Goal: Use online tool/utility: Utilize a website feature to perform a specific function

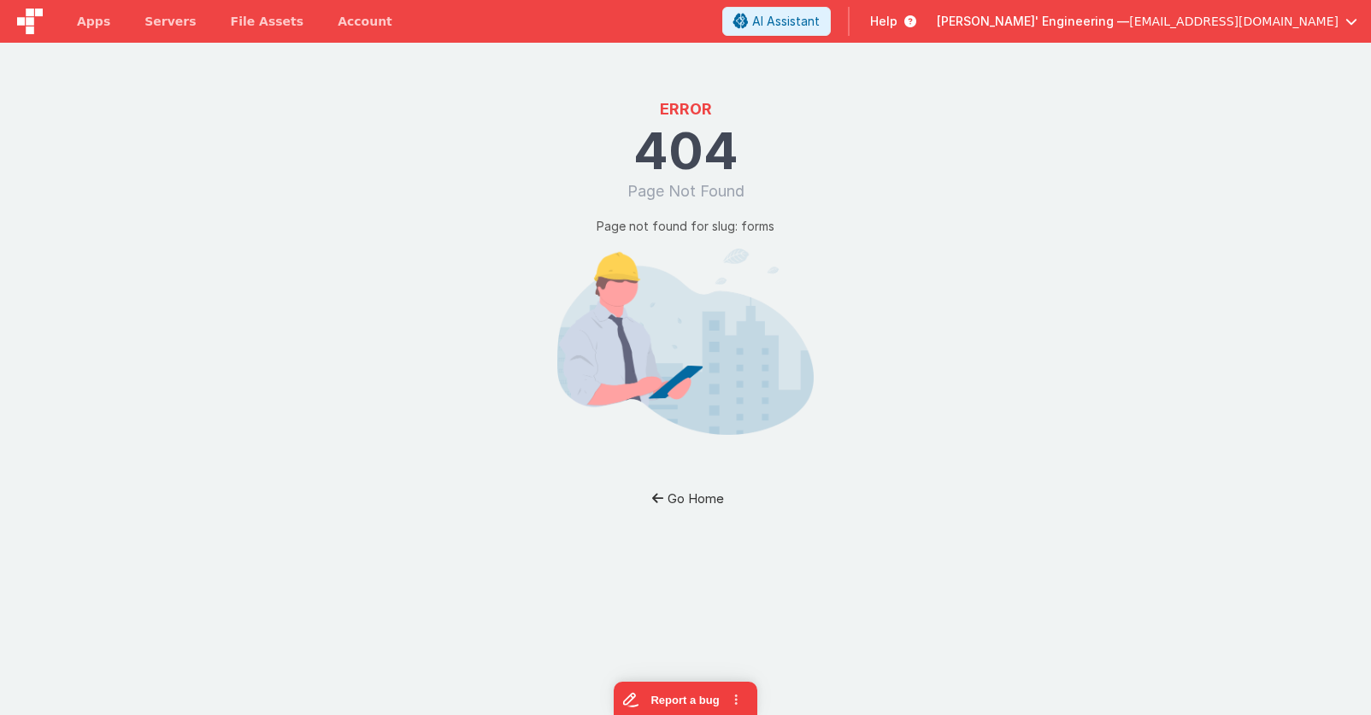
click at [696, 500] on button "Go Home" at bounding box center [686, 499] width 100 height 32
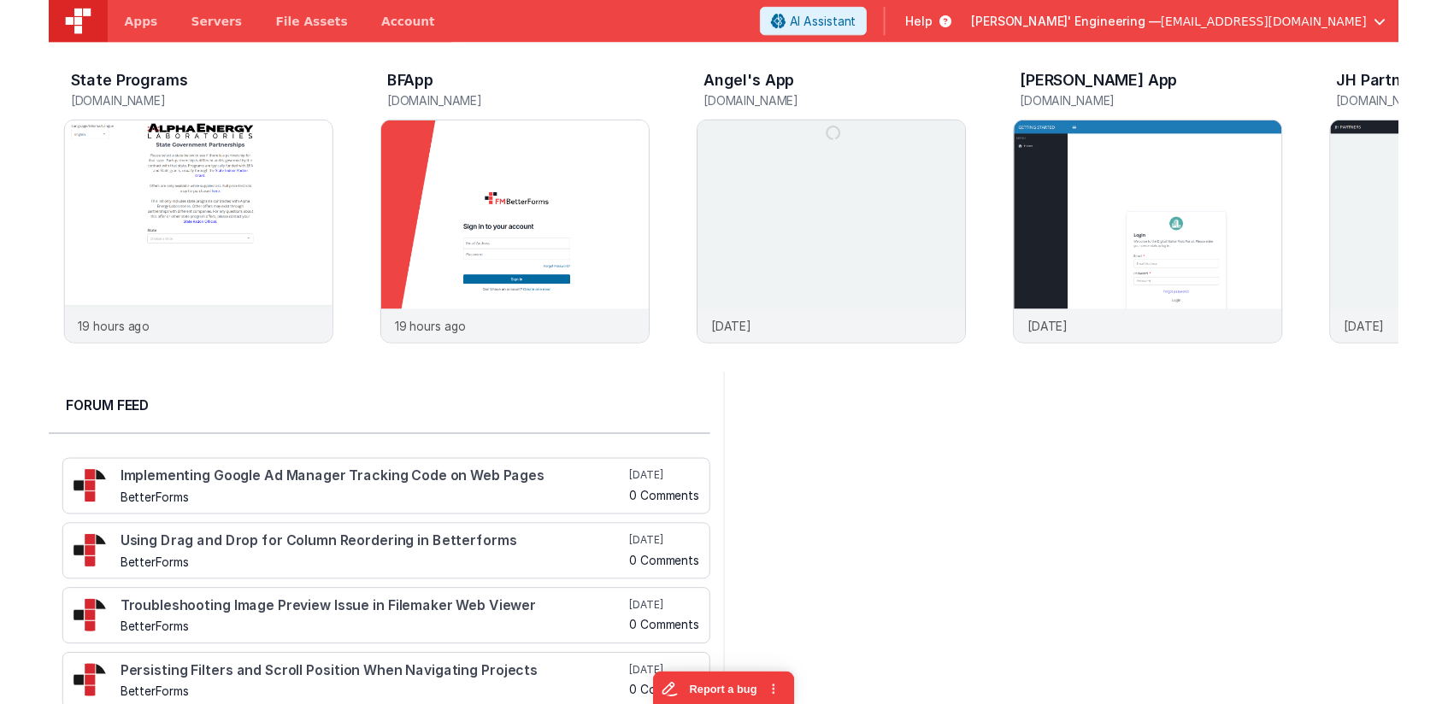
scroll to position [0, 321]
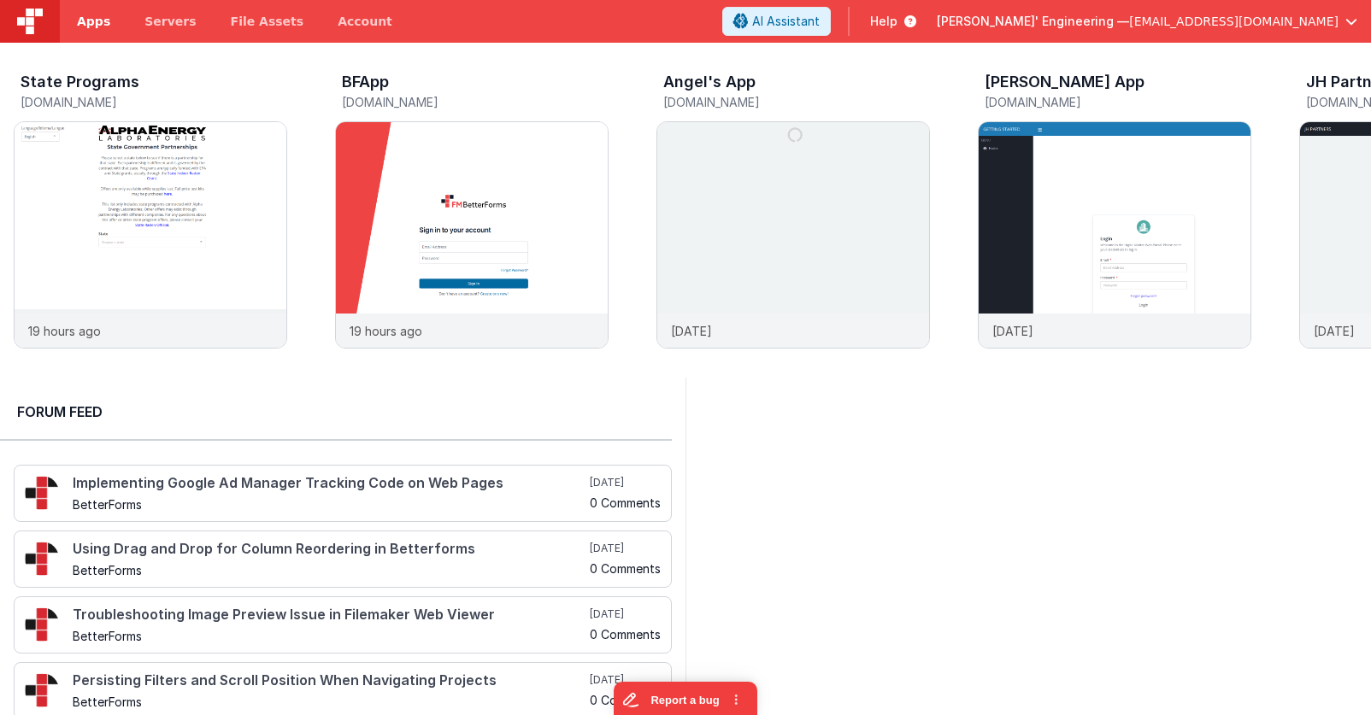
drag, startPoint x: 106, startPoint y: 26, endPoint x: 116, endPoint y: 38, distance: 15.1
click at [106, 26] on span "Apps" at bounding box center [93, 21] width 33 height 17
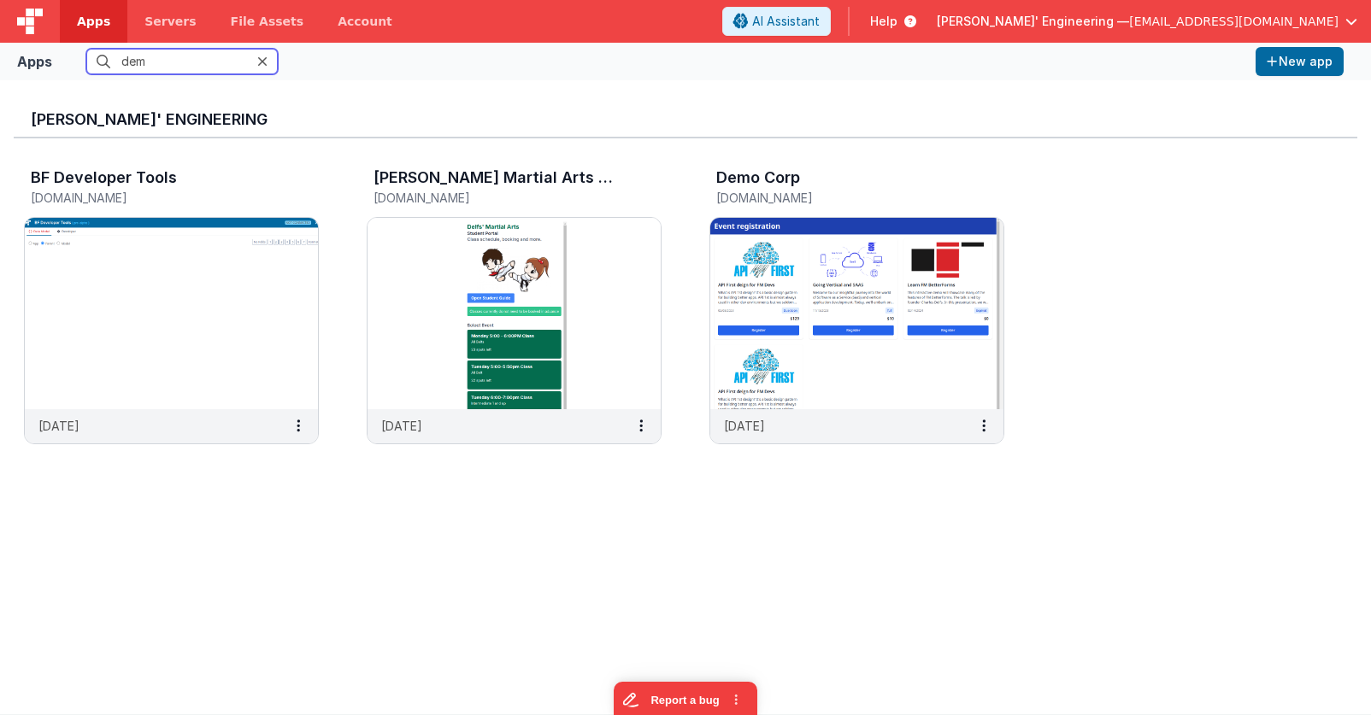
type input "demo"
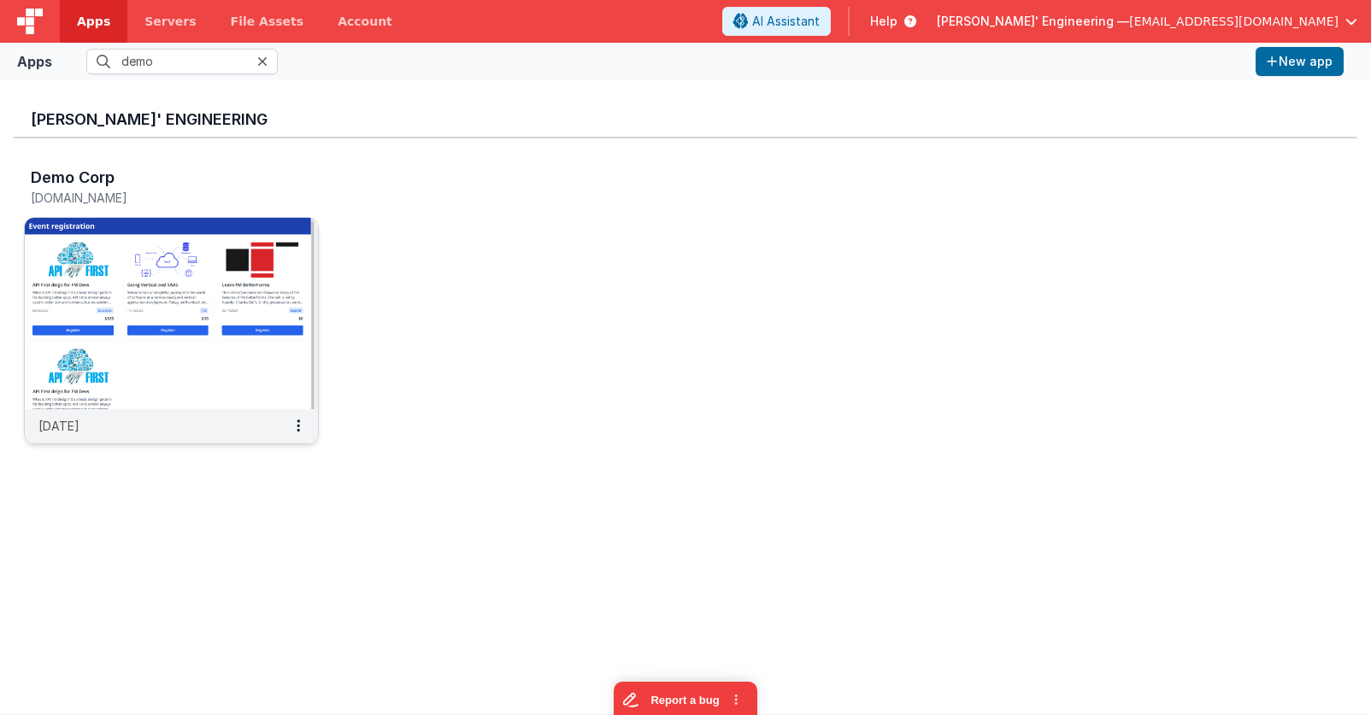
click at [187, 325] on img at bounding box center [171, 313] width 293 height 191
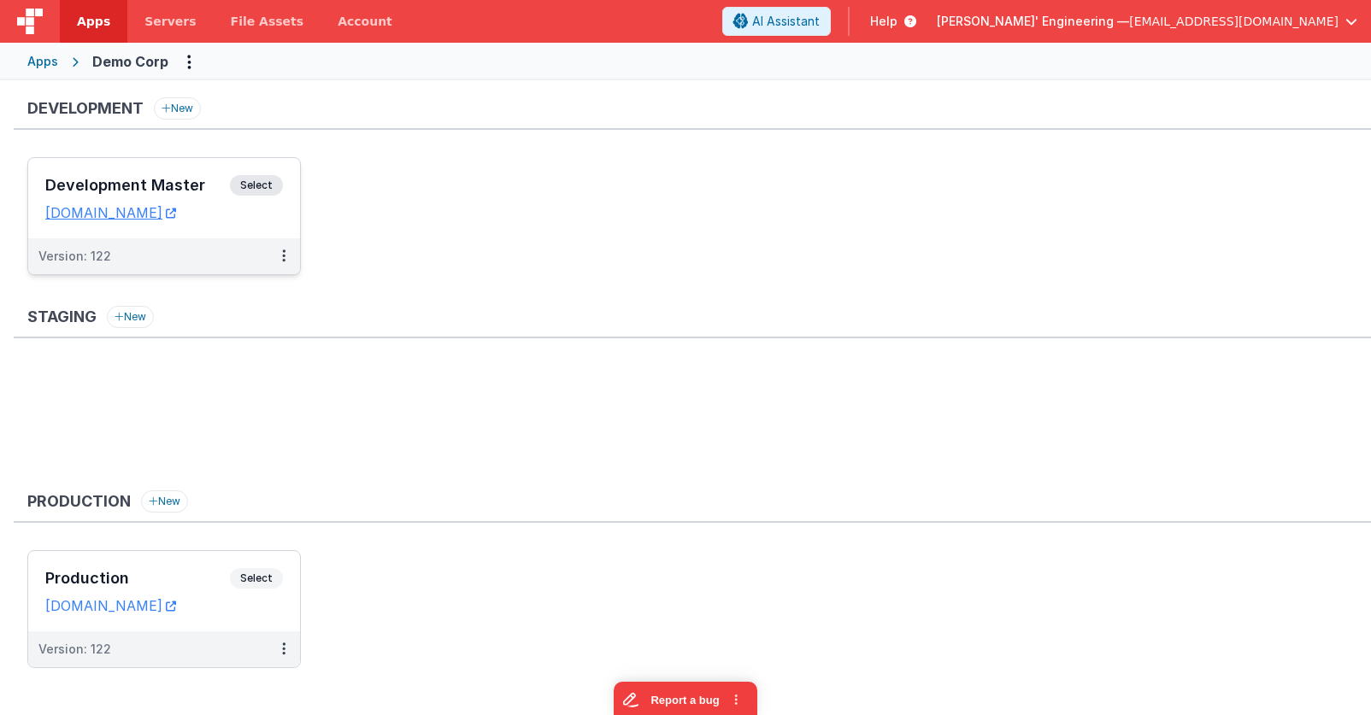
click at [245, 170] on div "Development Master Select URLs [DOMAIN_NAME]" at bounding box center [164, 198] width 272 height 80
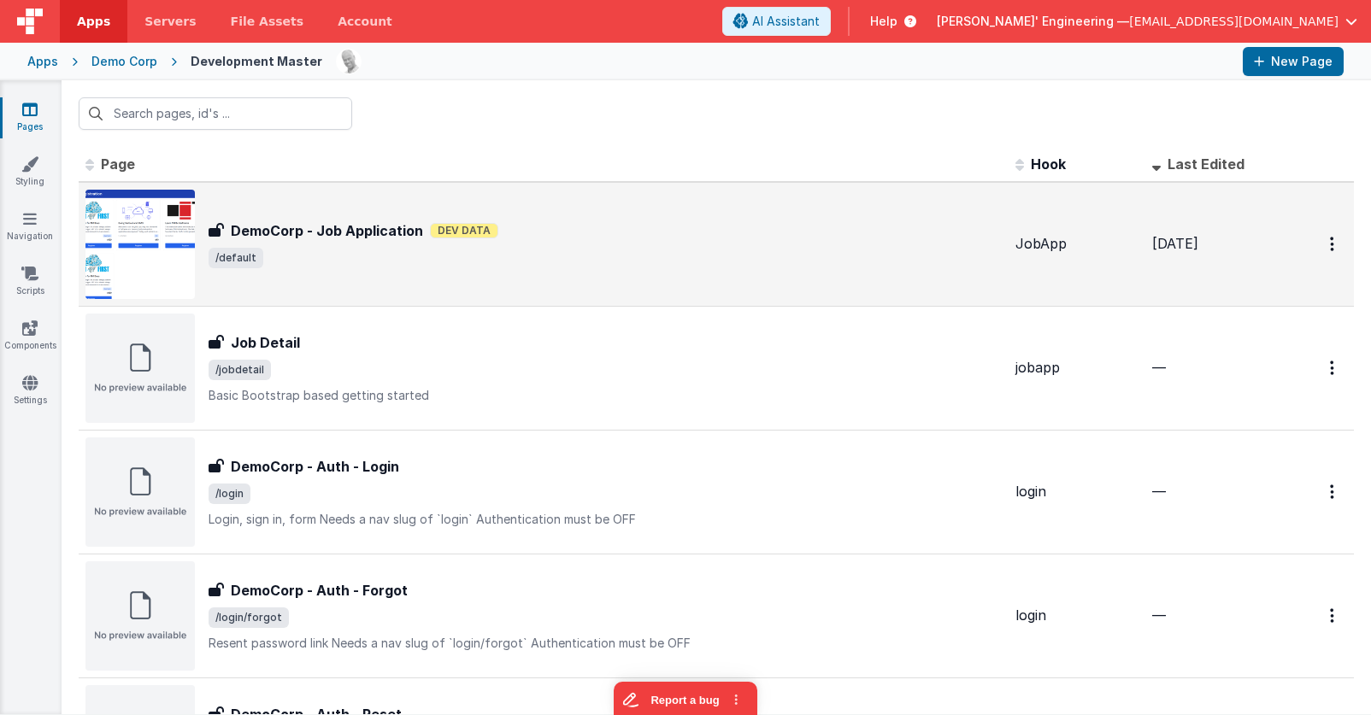
click at [640, 245] on div "DemoCorp - Job Application DemoCorp - Job Application Dev Data /default" at bounding box center [605, 244] width 793 height 48
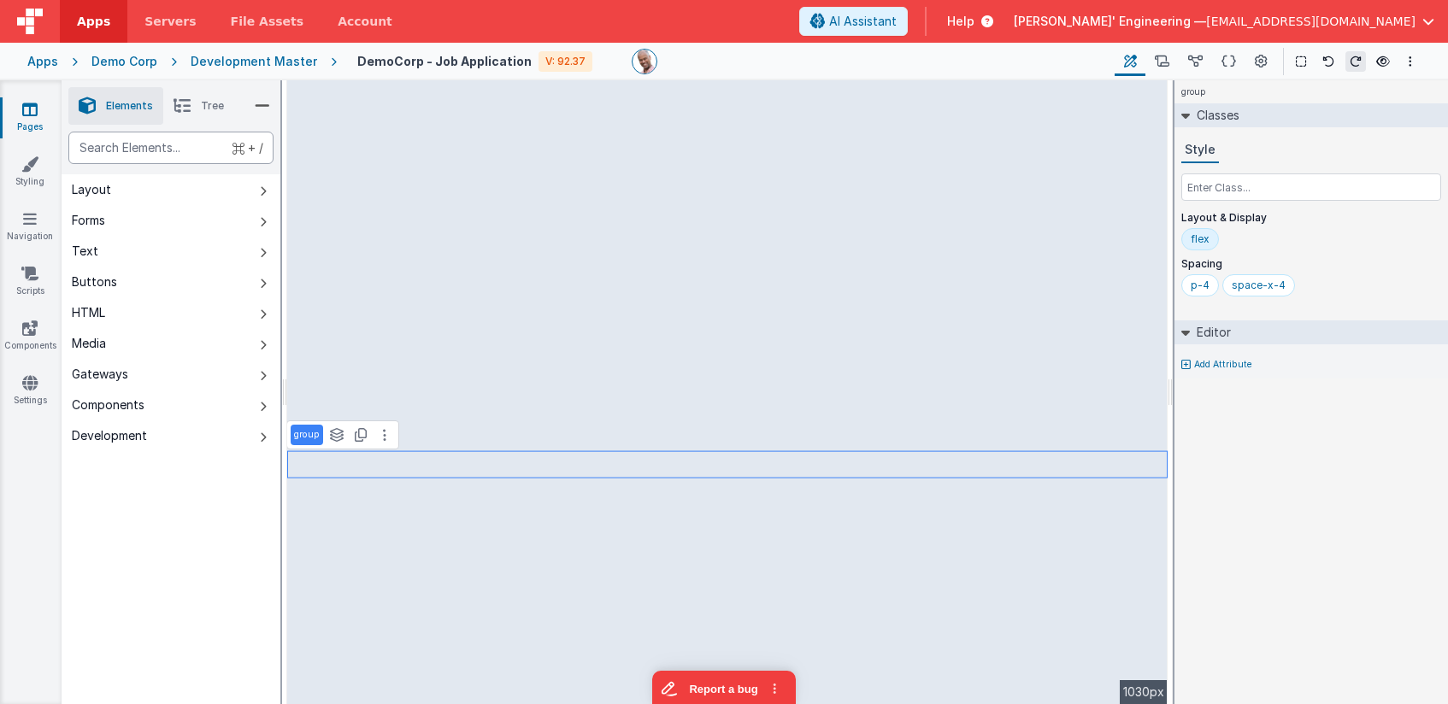
click at [107, 135] on div "text" at bounding box center [170, 148] width 205 height 32
type div "up"
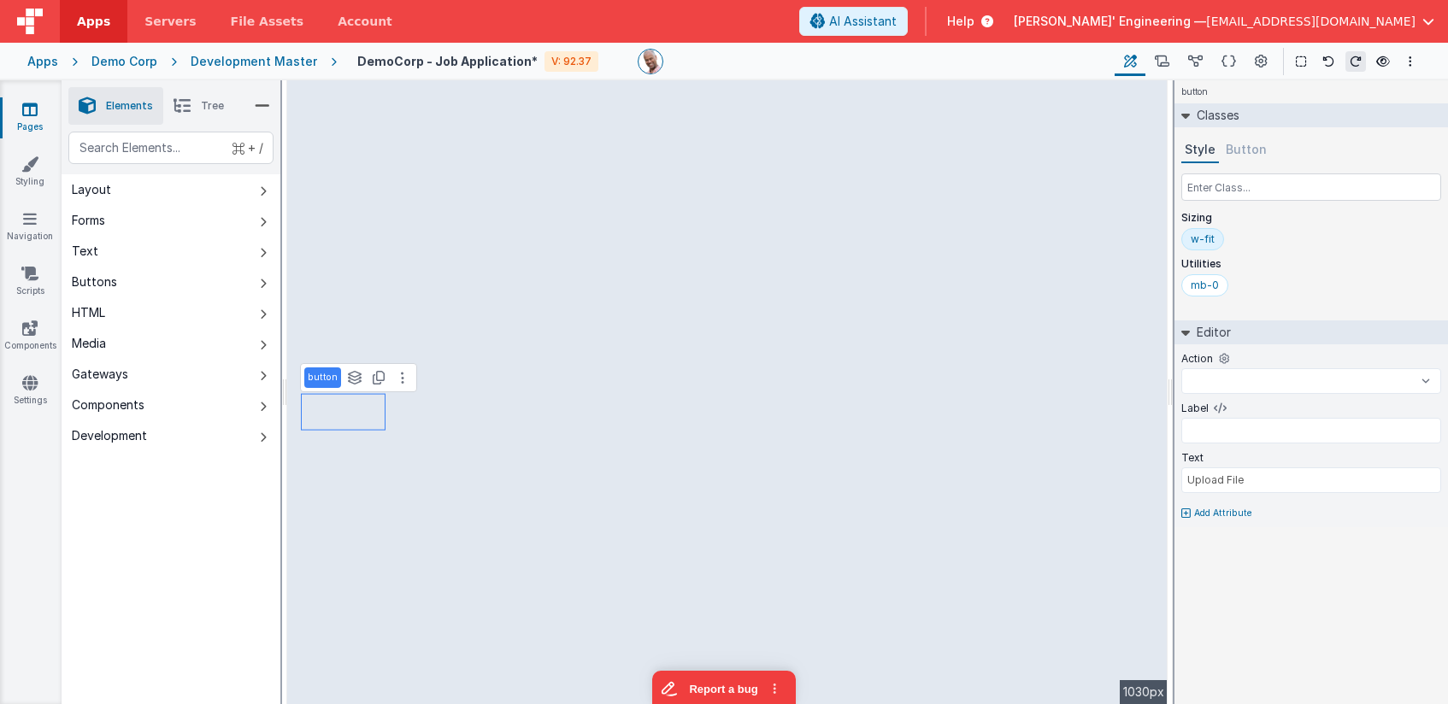
select select
click at [137, 412] on div "Components" at bounding box center [108, 405] width 73 height 17
select select
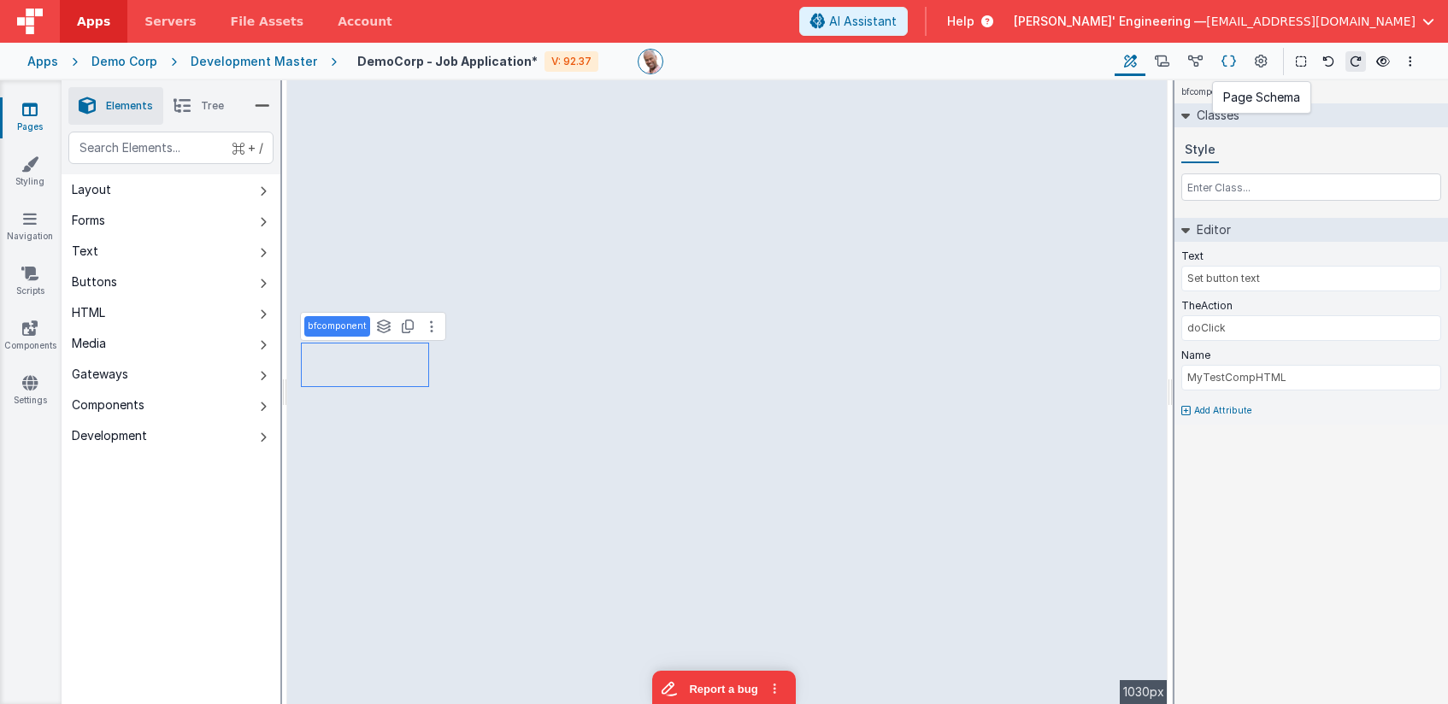
click at [1231, 61] on icon at bounding box center [1228, 62] width 15 height 18
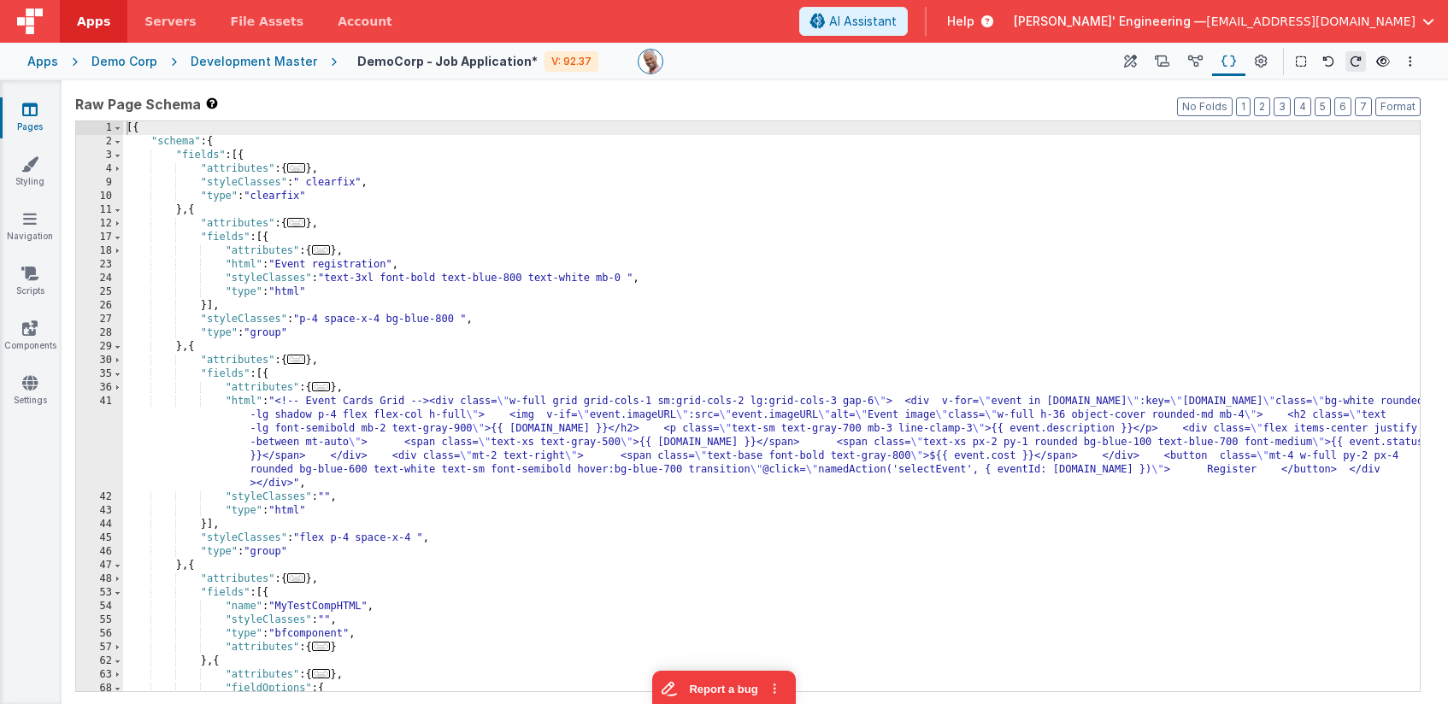
click at [438, 185] on div "[{ "schema" : { "fields" : [{ "attributes" : { ... } , "styleClasses" : " clear…" at bounding box center [771, 419] width 1296 height 597
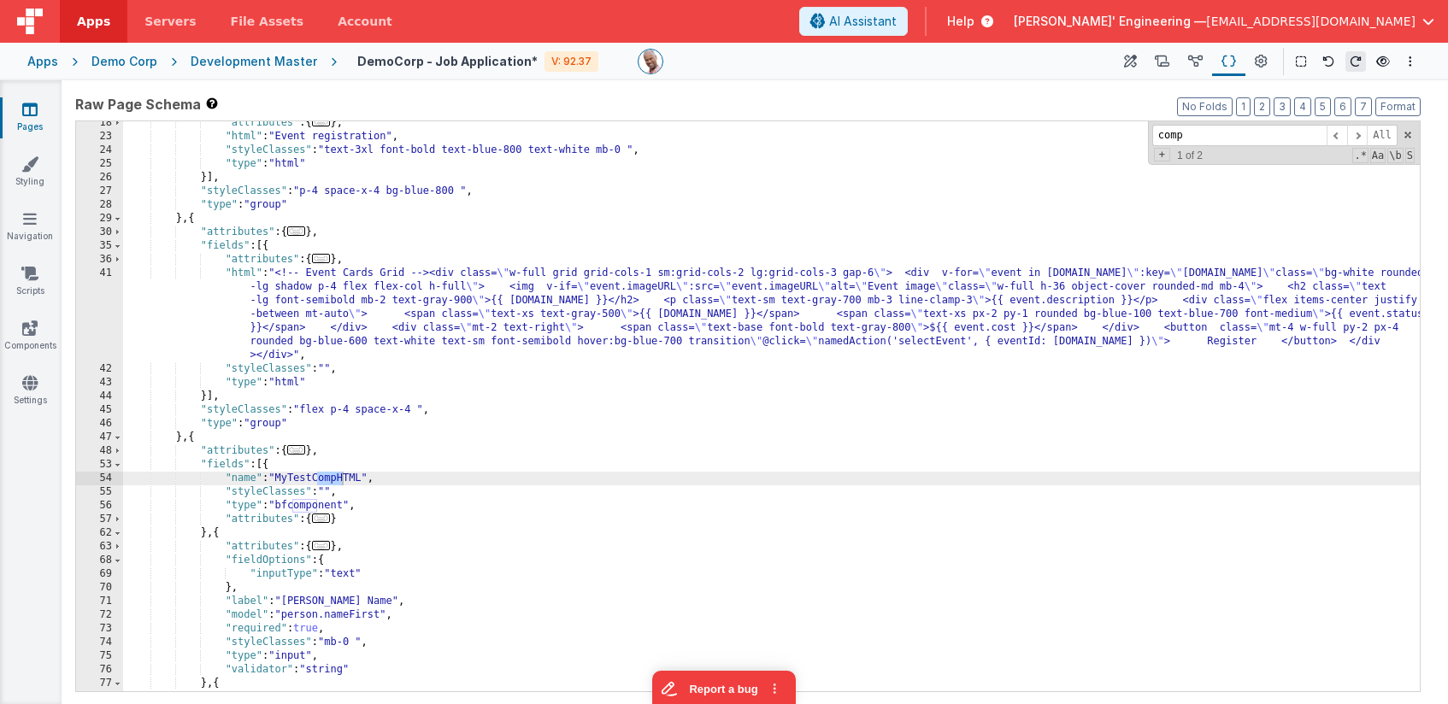
scroll to position [172, 0]
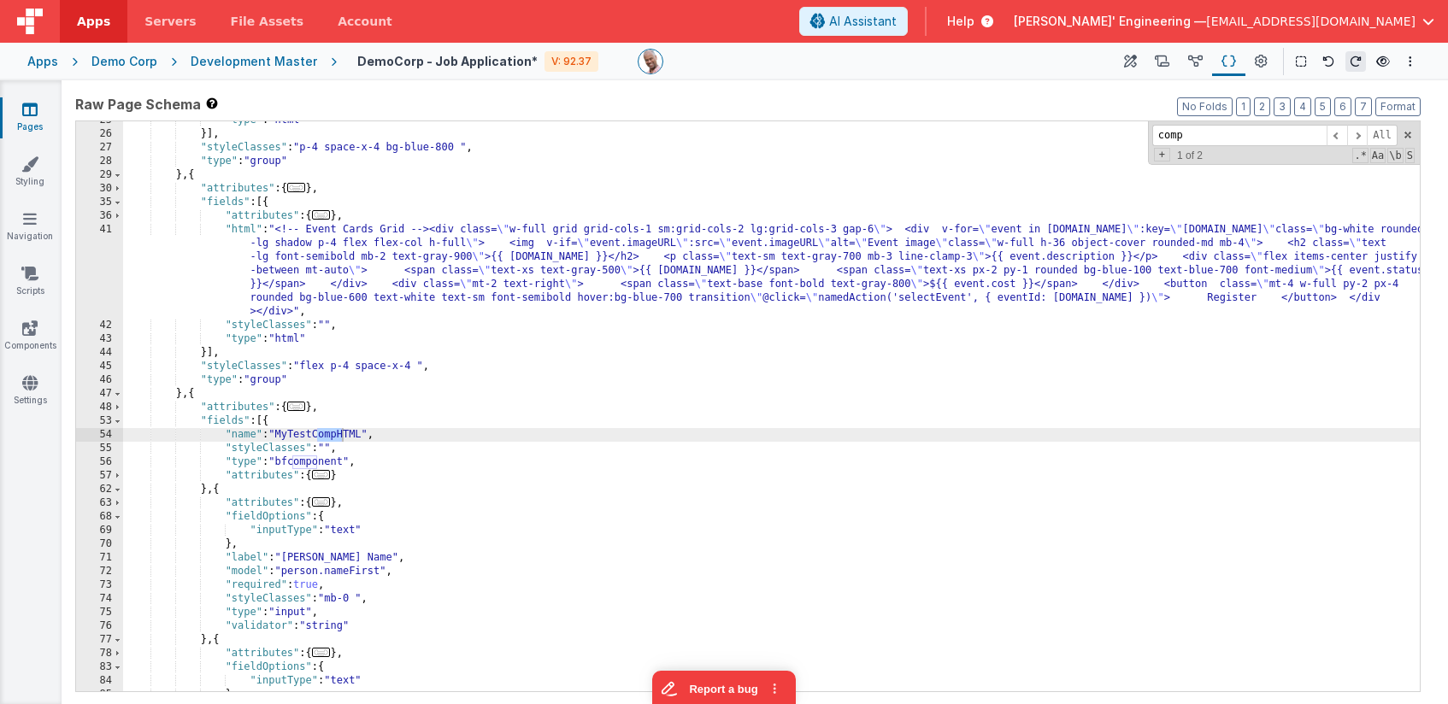
type input "comp"
click at [207, 491] on div ""type" : "html" }] , "styleClasses" : "p-4 space-x-4 bg-blue-800 " , "type" : "…" at bounding box center [771, 412] width 1296 height 597
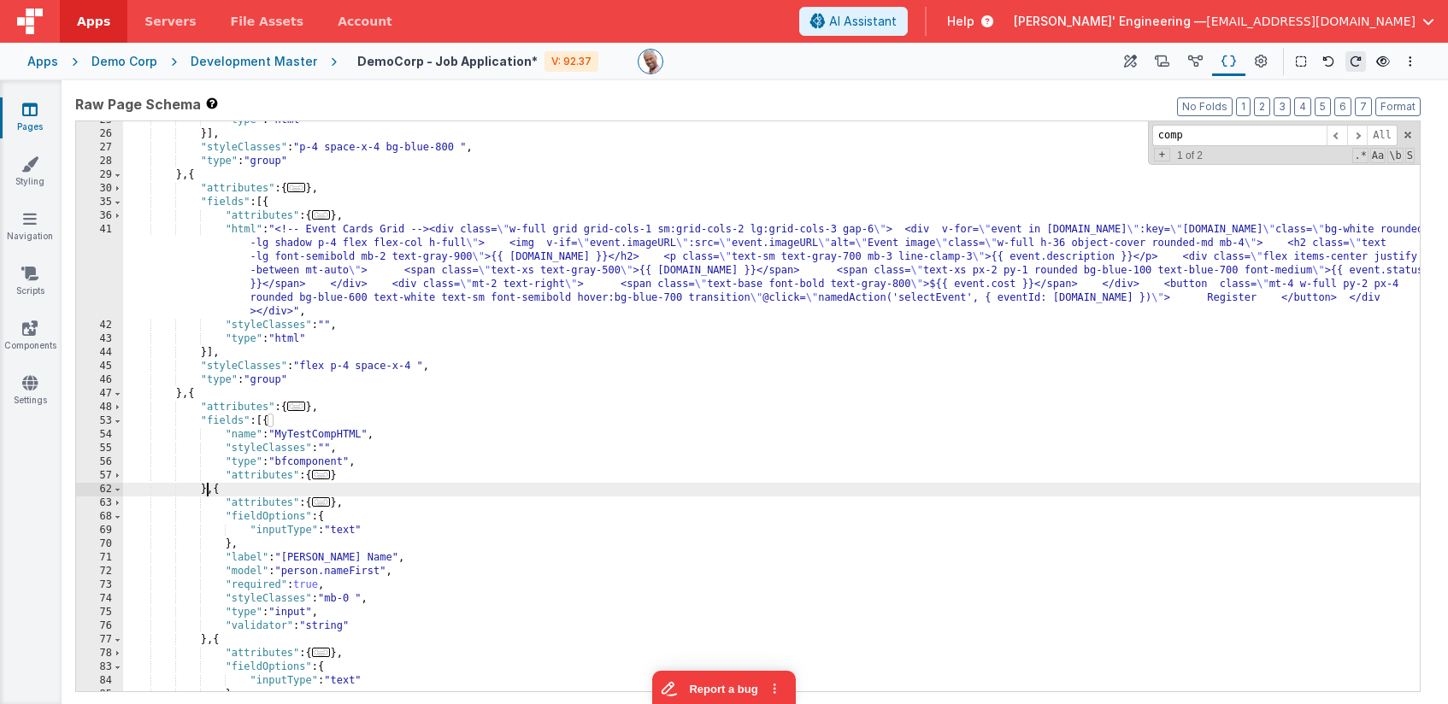
click at [207, 491] on div ""type" : "html" }] , "styleClasses" : "p-4 space-x-4 bg-blue-800 " , "type" : "…" at bounding box center [771, 412] width 1296 height 597
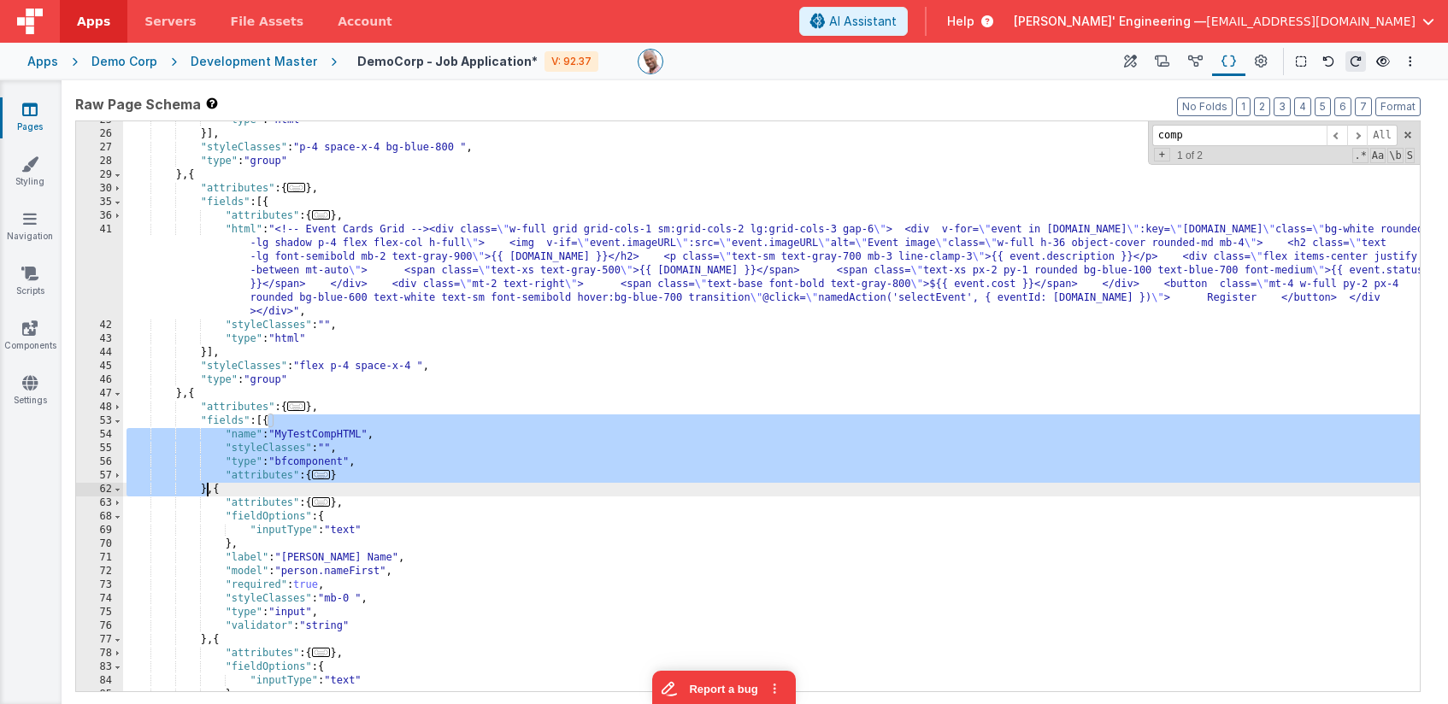
click at [326, 468] on div ""type" : "html" }] , "styleClasses" : "p-4 space-x-4 bg-blue-800 " , "type" : "…" at bounding box center [771, 412] width 1296 height 597
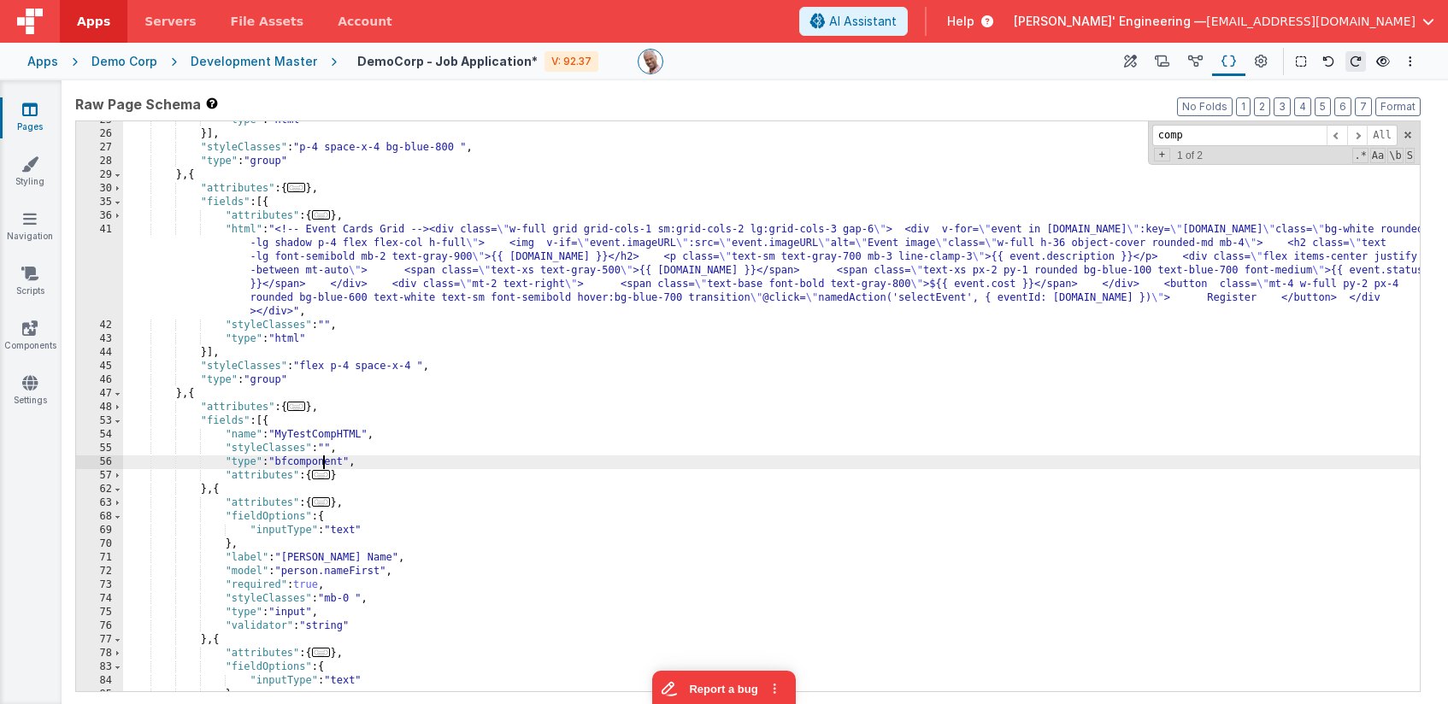
click at [326, 476] on span "..." at bounding box center [321, 474] width 19 height 9
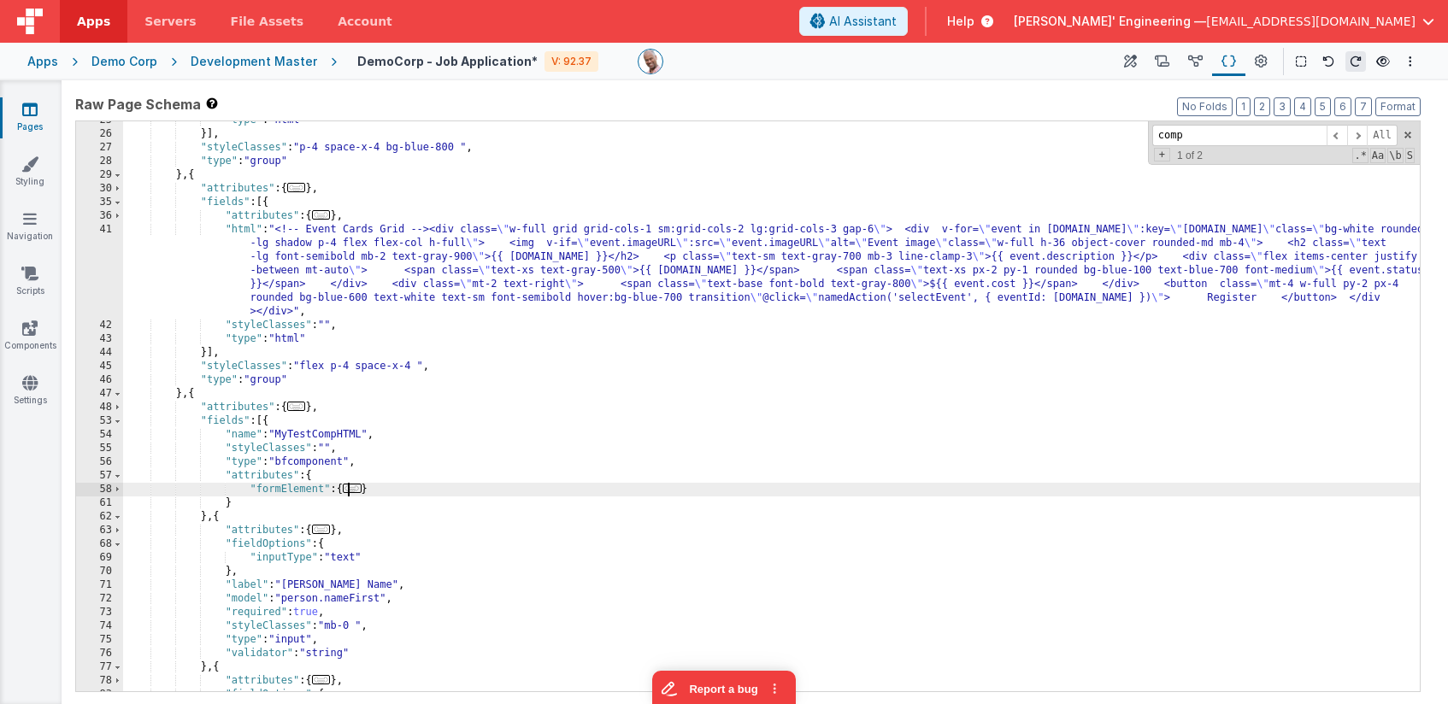
click at [346, 485] on div ""type" : "html" }] , "styleClasses" : "p-4 space-x-4 bg-blue-800 " , "type" : "…" at bounding box center [771, 412] width 1296 height 597
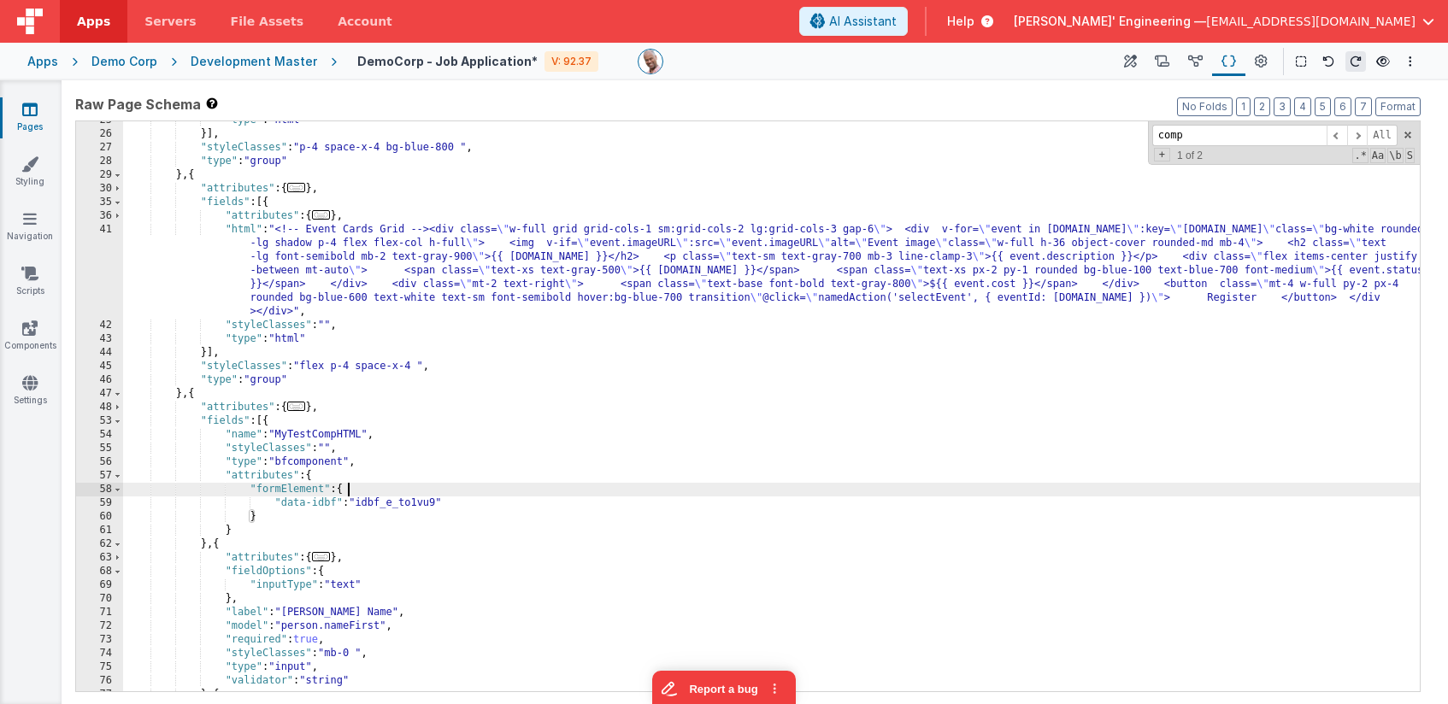
click at [355, 488] on div ""type" : "html" }] , "styleClasses" : "p-4 space-x-4 bg-blue-800 " , "type" : "…" at bounding box center [771, 412] width 1296 height 597
click at [287, 423] on div ""type" : "html" }] , "styleClasses" : "p-4 space-x-4 bg-blue-800 " , "type" : "…" at bounding box center [771, 412] width 1296 height 597
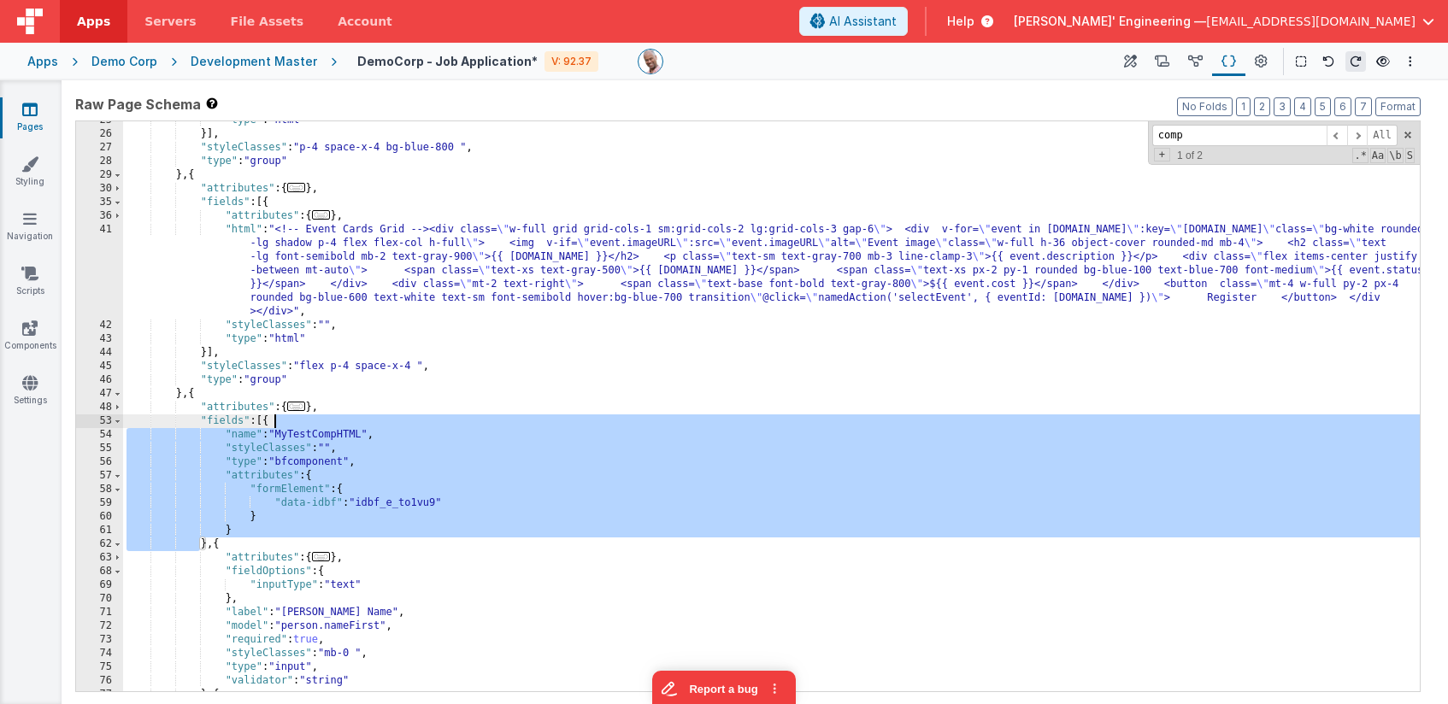
click at [287, 423] on div ""type" : "html" }] , "styleClasses" : "p-4 space-x-4 bg-blue-800 " , "type" : "…" at bounding box center [771, 412] width 1296 height 597
click at [309, 434] on div ""type" : "html" }] , "styleClasses" : "p-4 space-x-4 bg-blue-800 " , "type" : "…" at bounding box center [771, 412] width 1296 height 597
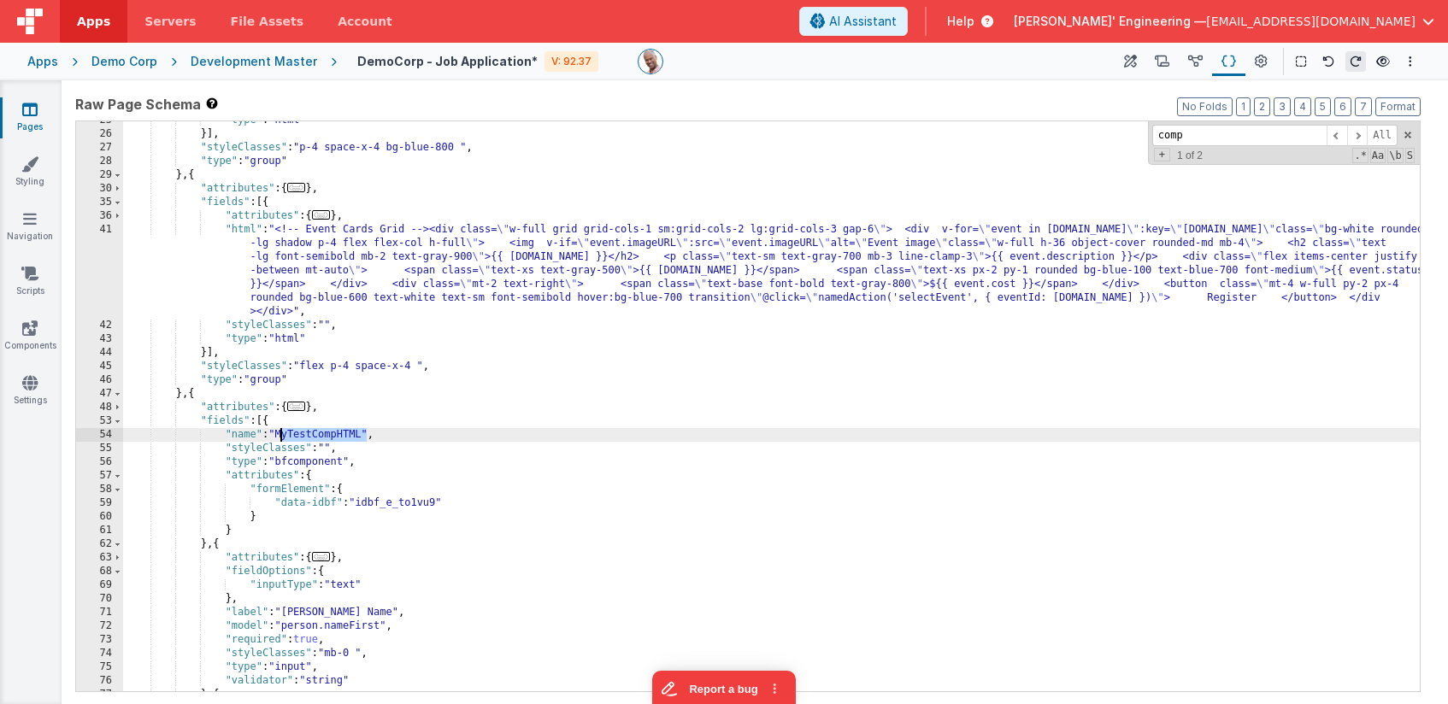
click at [309, 434] on div ""type" : "html" }] , "styleClasses" : "p-4 space-x-4 bg-blue-800 " , "type" : "…" at bounding box center [771, 412] width 1296 height 597
click at [23, 334] on icon at bounding box center [29, 328] width 15 height 17
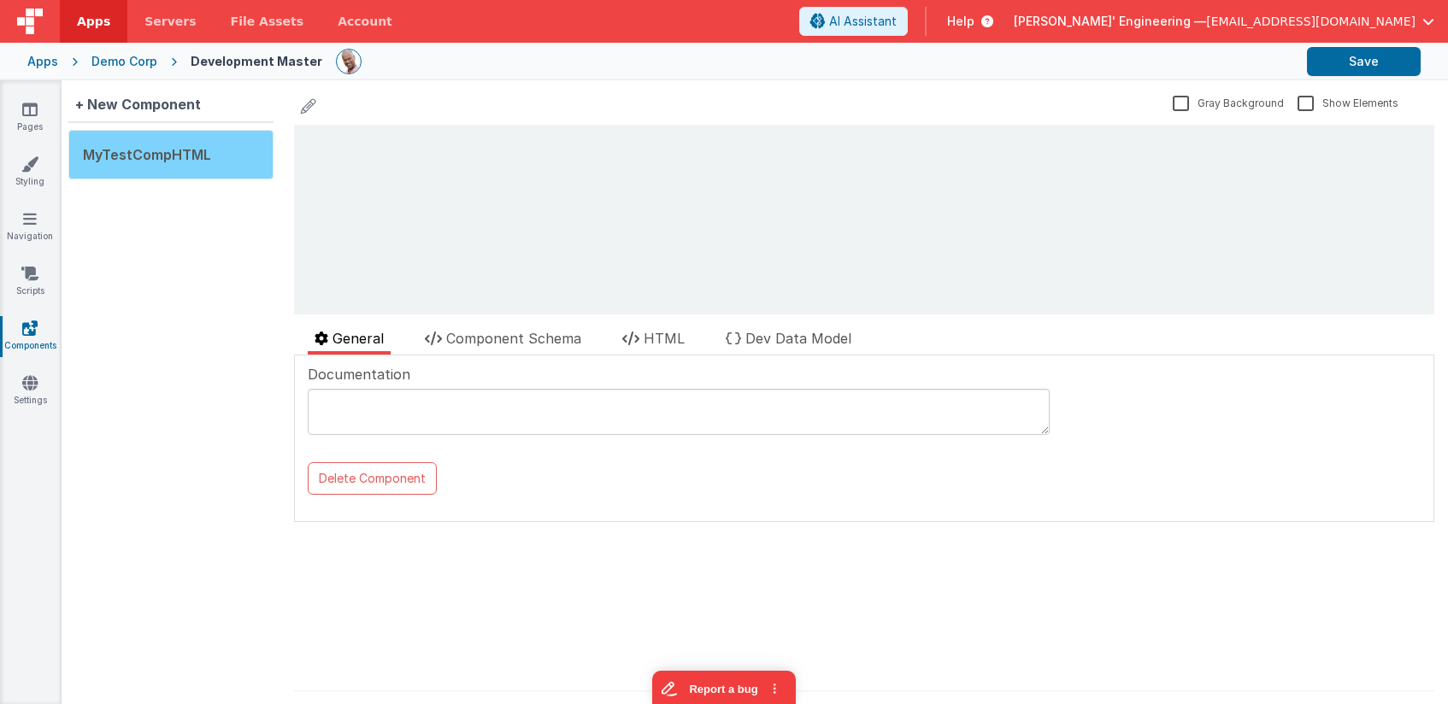
click at [179, 157] on span "MyTestCompHTML" at bounding box center [147, 154] width 128 height 17
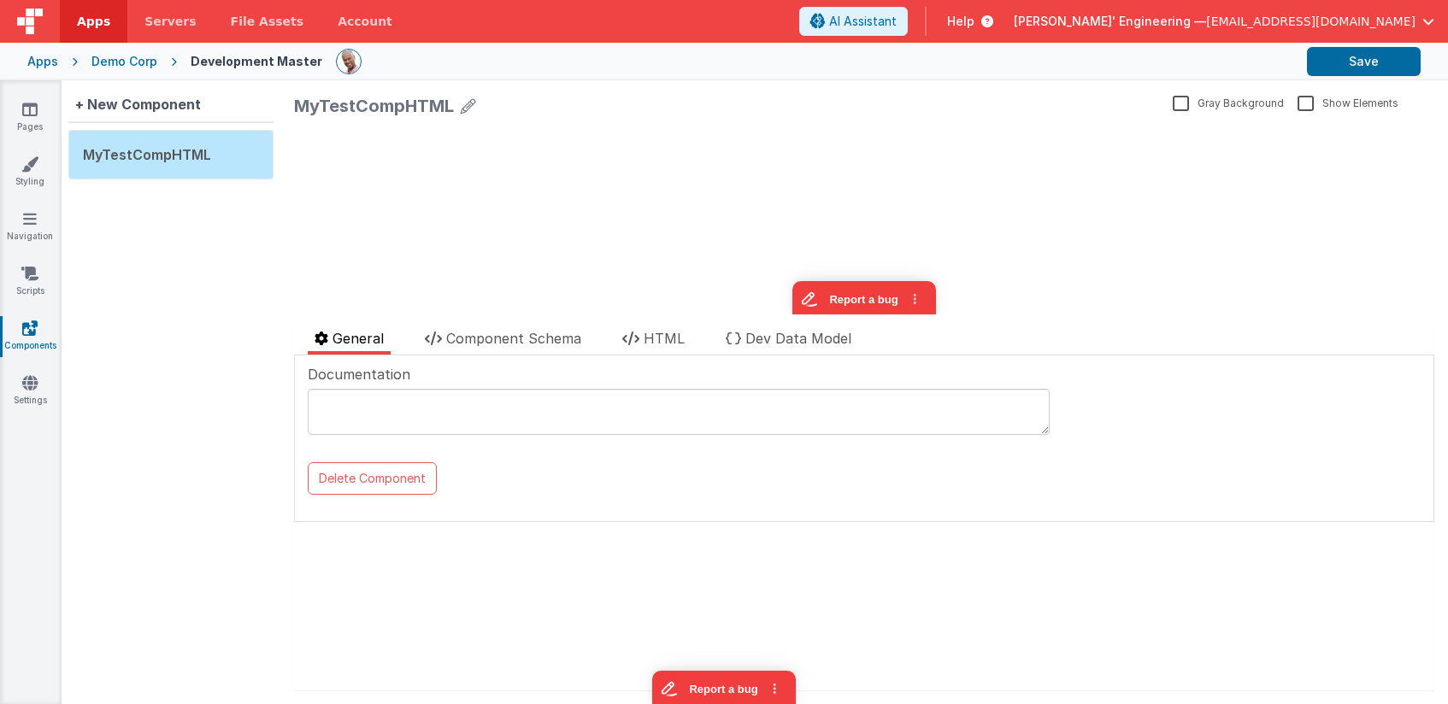
click at [416, 143] on div "update page model (See schema to hide after dev) { "component": { "comp": { "fi…" at bounding box center [864, 220] width 1140 height 190
click at [642, 339] on li "HTML" at bounding box center [653, 341] width 76 height 26
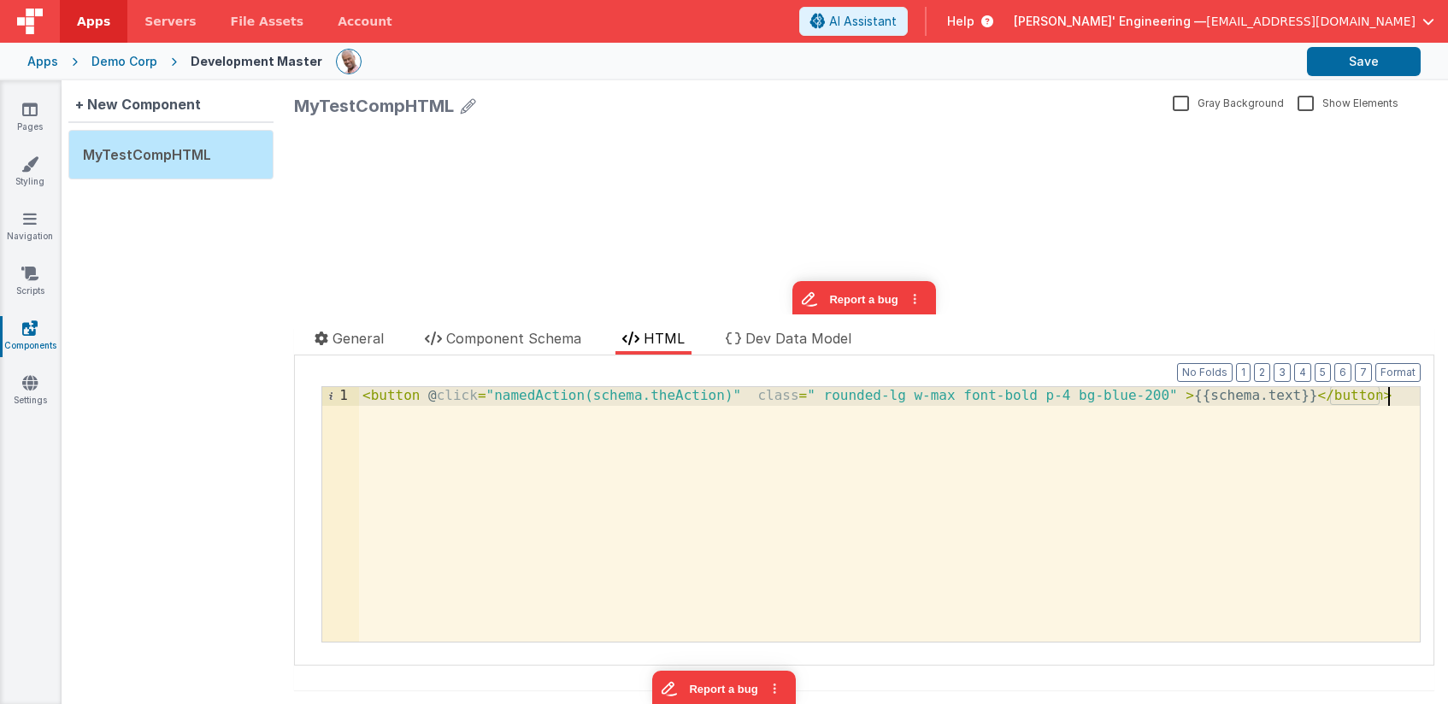
click at [499, 408] on div "< button @ click = "namedAction(schema.theAction)" class = " rounded-lg w-max f…" at bounding box center [889, 532] width 1061 height 291
click at [1370, 372] on button "Format" at bounding box center [1397, 372] width 45 height 19
drag, startPoint x: 928, startPoint y: 408, endPoint x: 910, endPoint y: 413, distance: 18.4
click at [928, 408] on div "< button @ click = "namedAction(schema.theAction)" class = " rounded-lg w-max f…" at bounding box center [889, 532] width 1061 height 291
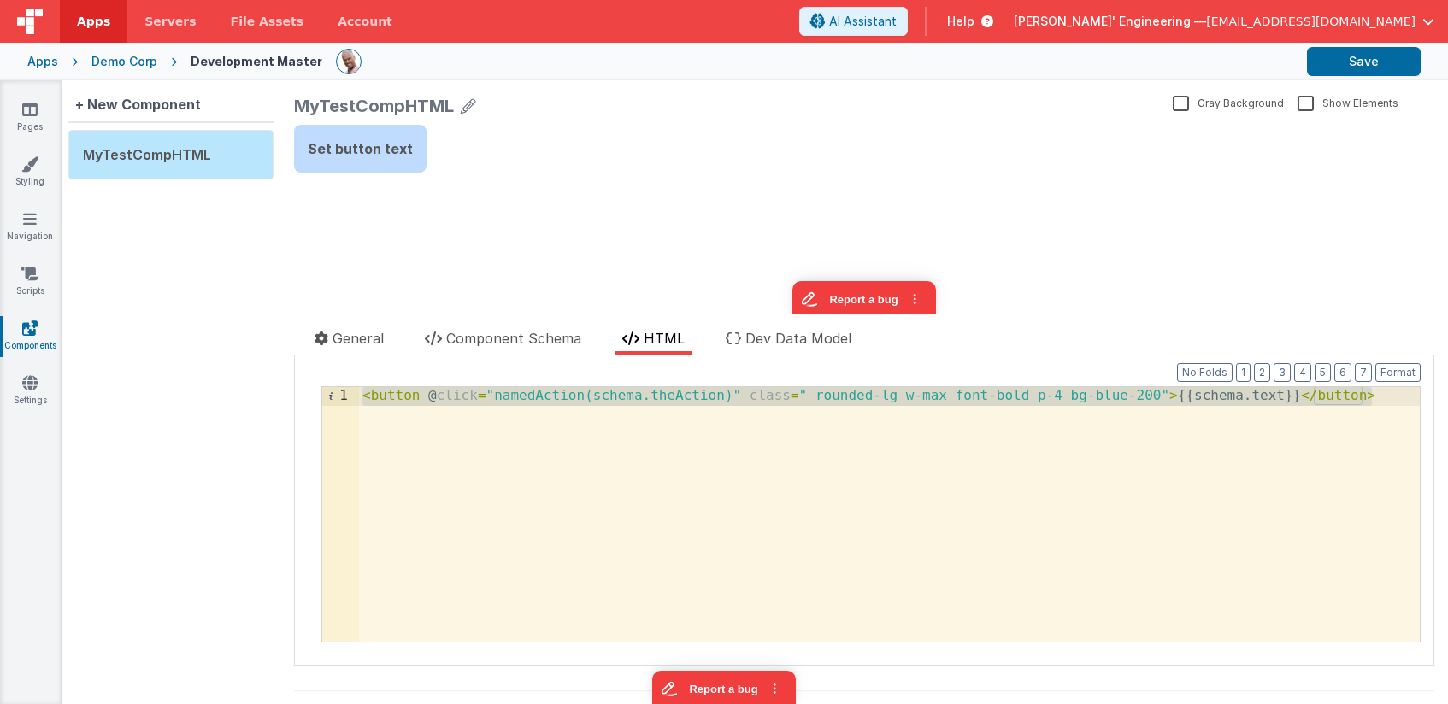
drag, startPoint x: 617, startPoint y: 425, endPoint x: 537, endPoint y: 369, distance: 97.7
click at [537, 369] on div "Format 7 6 5 4 3 2 1 No Folds 1 < button @ click = "namedAction(schema.theActio…" at bounding box center [864, 510] width 1113 height 292
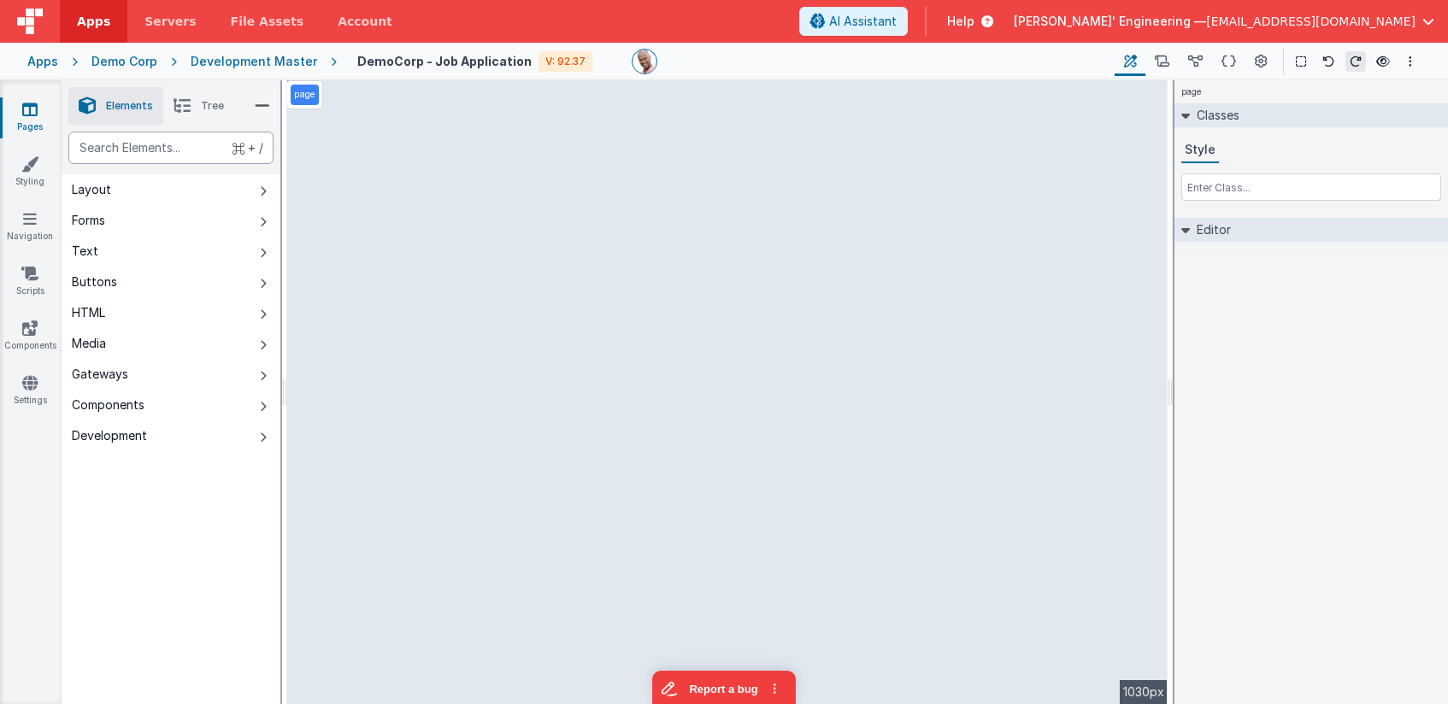
click at [160, 152] on div "text" at bounding box center [170, 148] width 205 height 32
type div "butt"
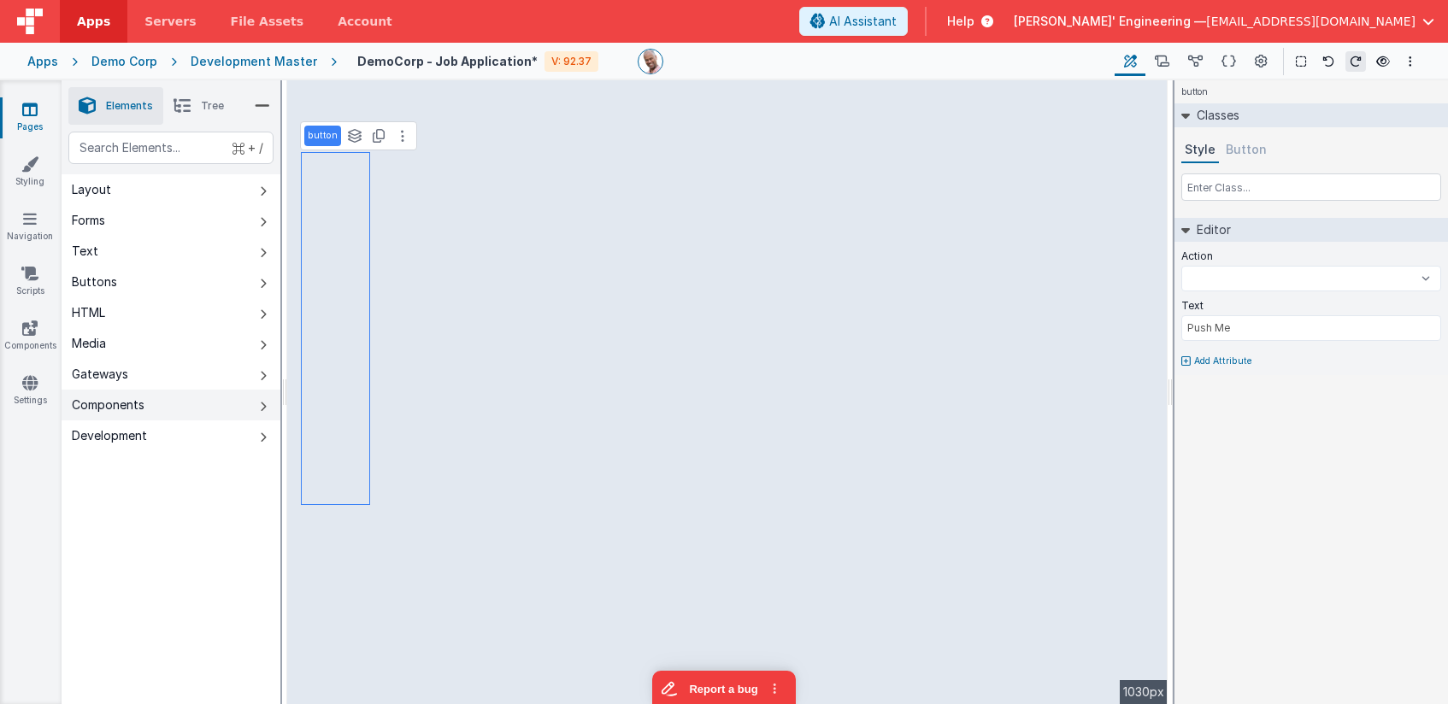
click at [135, 418] on button "Components" at bounding box center [171, 405] width 219 height 31
select select
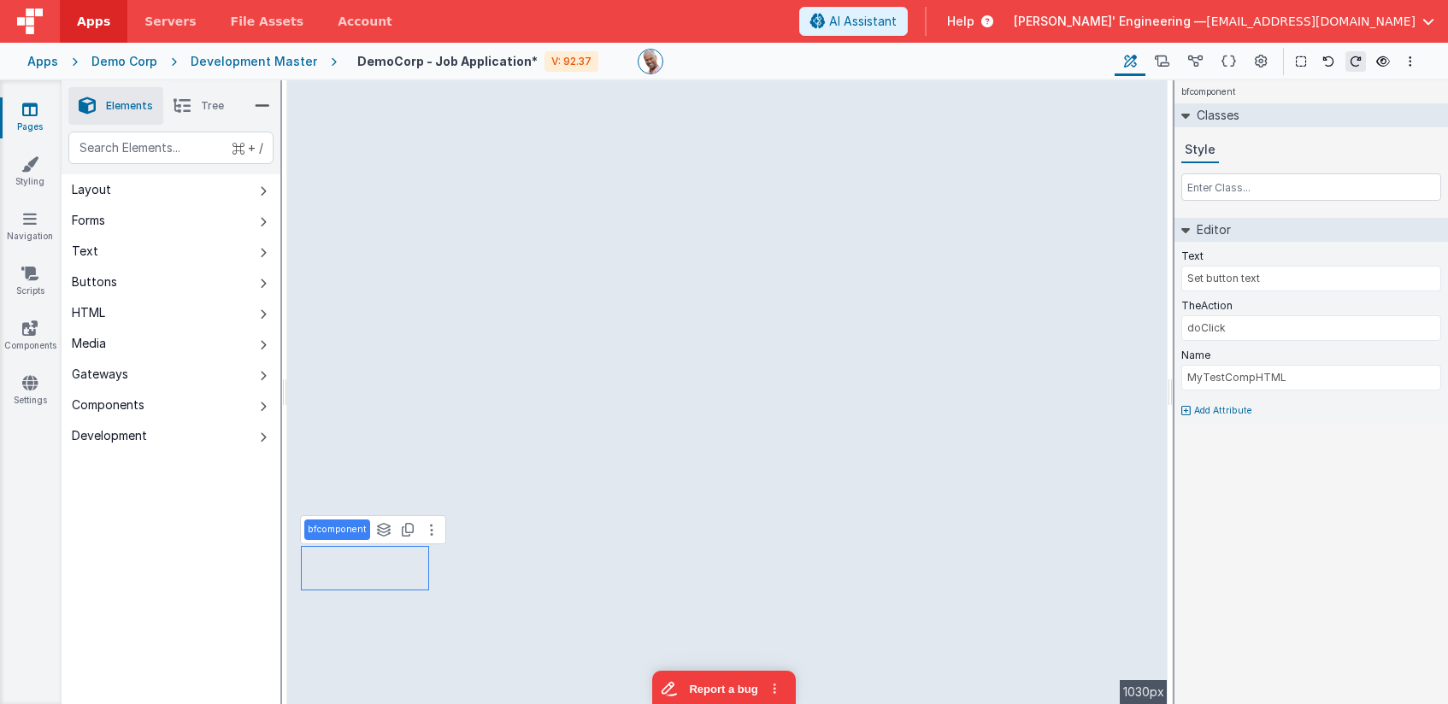
click at [1184, 413] on icon at bounding box center [1185, 411] width 9 height 10
click at [1189, 437] on input "text" at bounding box center [1262, 438] width 176 height 27
type input "FilesModel"
click at [1243, 430] on input "text" at bounding box center [1311, 427] width 260 height 26
type input "files"
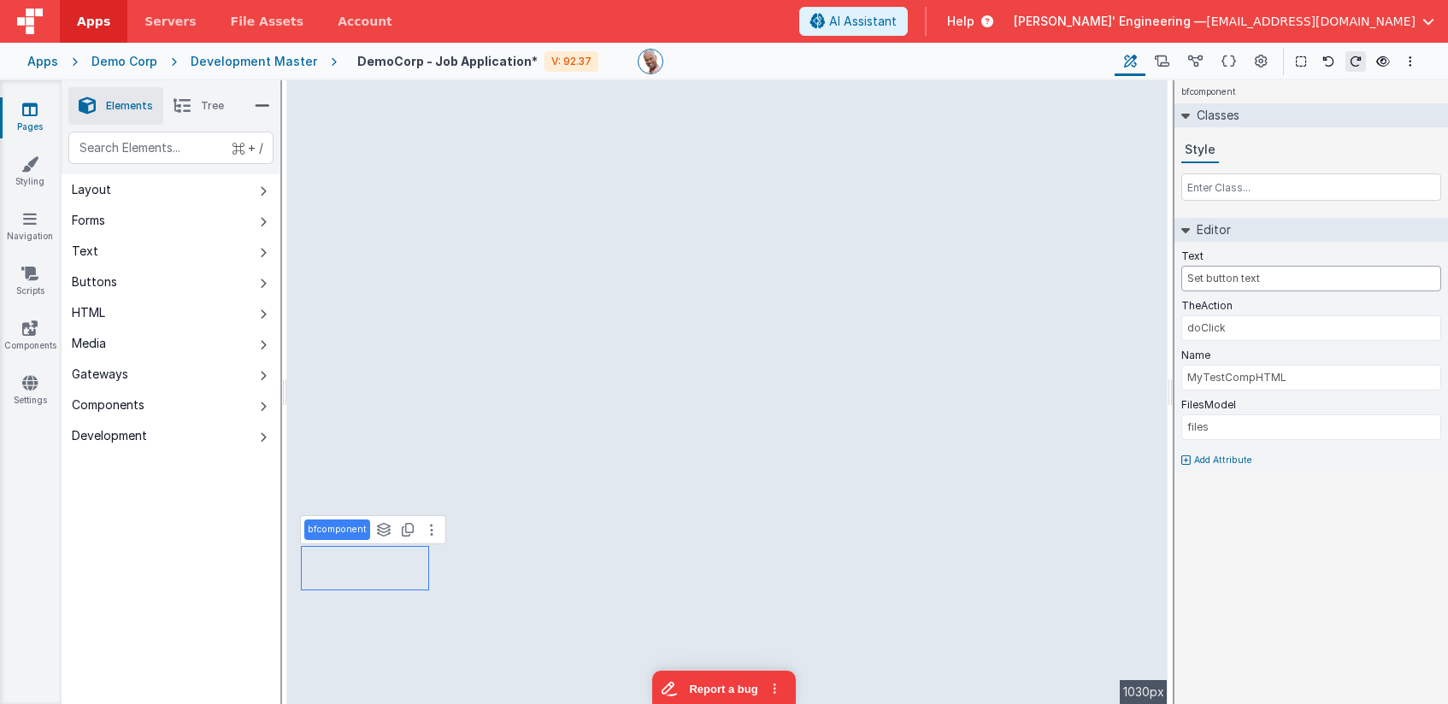
click at [1237, 278] on input "Set button text" at bounding box center [1311, 279] width 260 height 26
click at [1236, 278] on input "Set button text" at bounding box center [1311, 279] width 260 height 26
click at [1196, 279] on input "u[load Files" at bounding box center [1311, 279] width 260 height 26
click at [1322, 555] on div "bfcomponent Classes Style Editor Text u[Upload Files TheAction doClick Name MyT…" at bounding box center [1310, 392] width 273 height 624
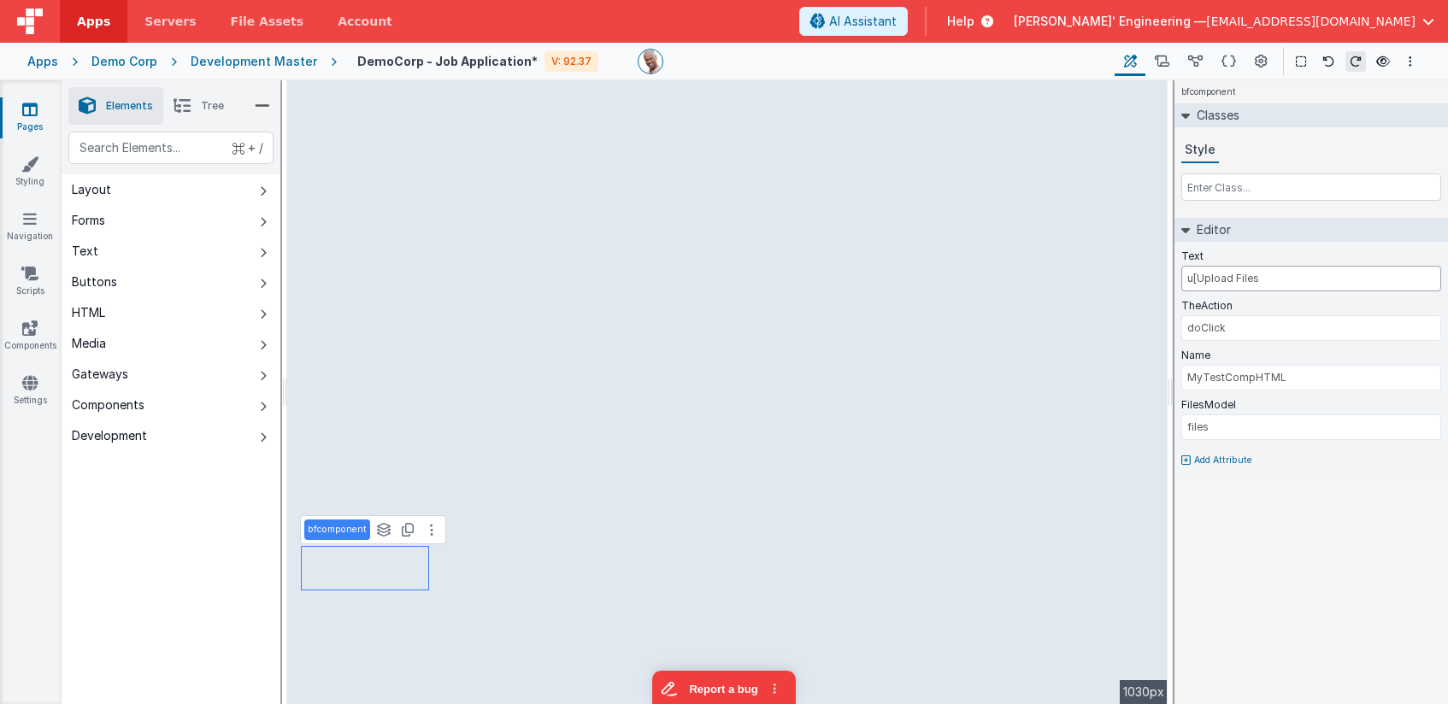
click at [1193, 277] on input "u[Upload Files" at bounding box center [1311, 279] width 260 height 26
type input "Upload Files"
click at [30, 339] on link "Components" at bounding box center [30, 337] width 62 height 34
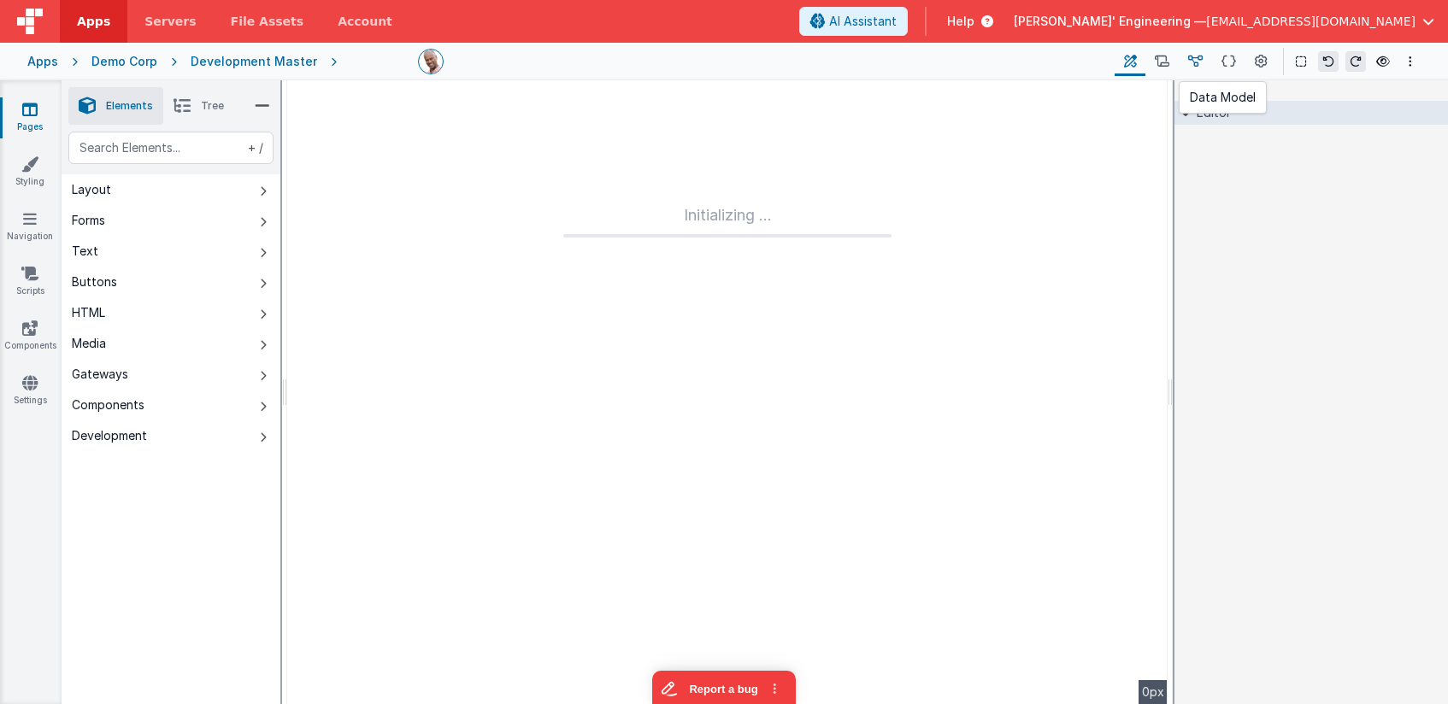
type input "FR_4CBDD033-D94E-014C-B68B-390420EE666F"
type input "JobApp"
checkbox input "false"
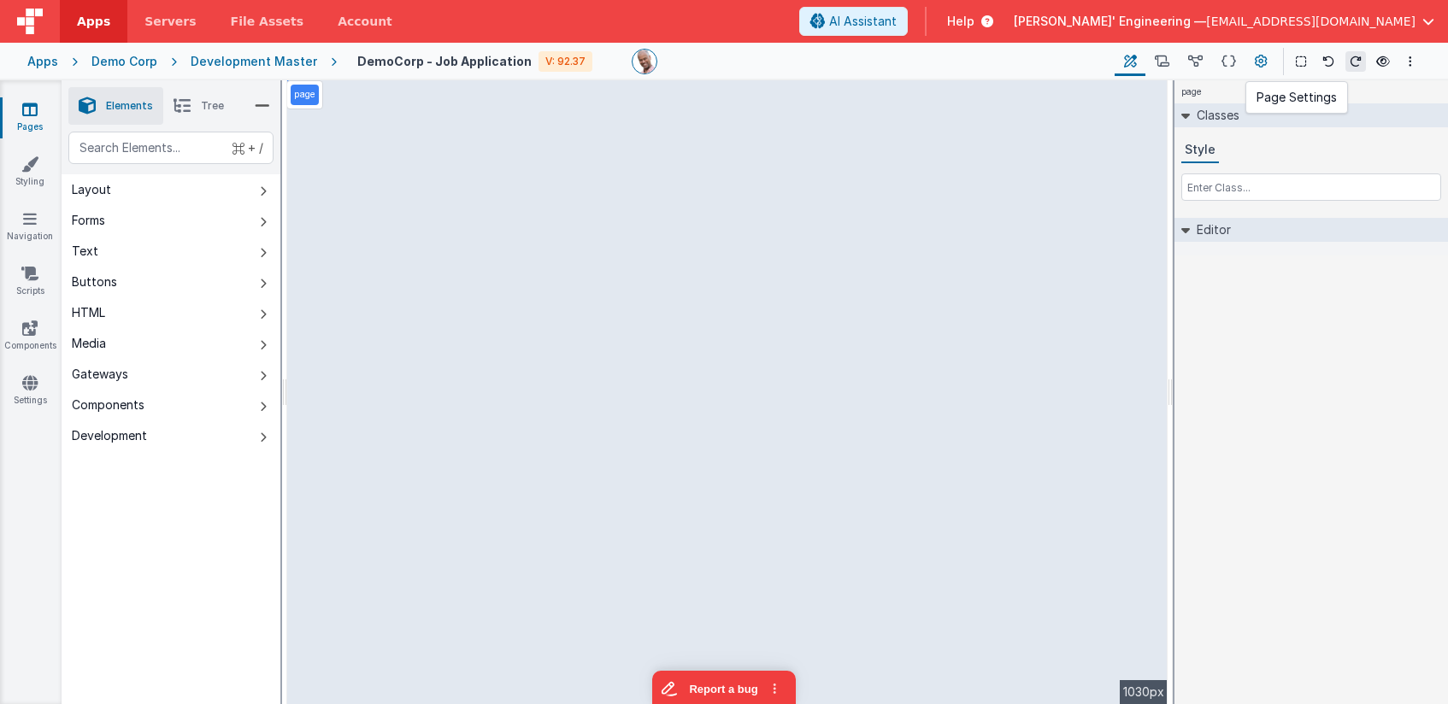
click at [1261, 56] on icon at bounding box center [1261, 62] width 13 height 18
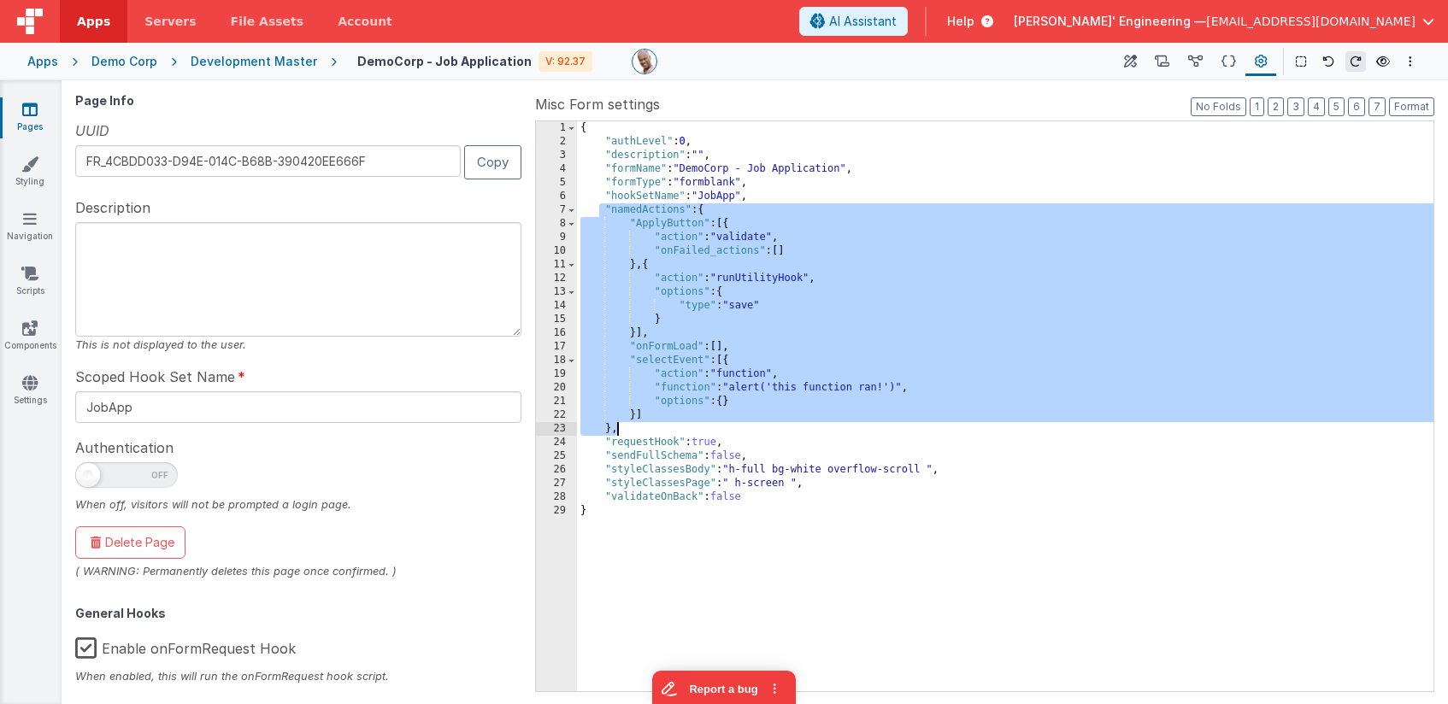
drag, startPoint x: 636, startPoint y: 218, endPoint x: 735, endPoint y: 425, distance: 229.3
click at [735, 425] on div "{ "authLevel" : 0 , "description" : "" , "formName" : "DemoCorp - Job Applicati…" at bounding box center [1005, 419] width 856 height 597
click at [1135, 63] on icon at bounding box center [1130, 62] width 13 height 18
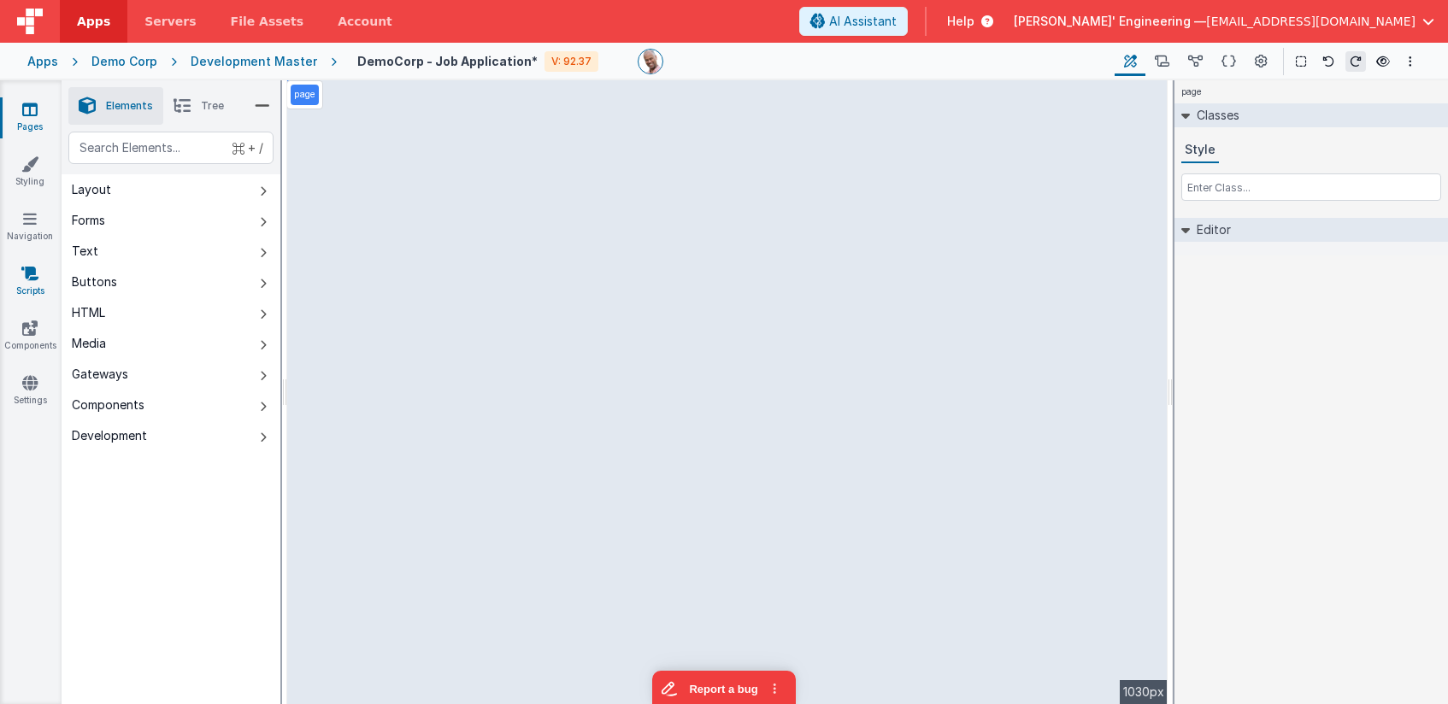
click at [21, 279] on icon at bounding box center [29, 273] width 17 height 17
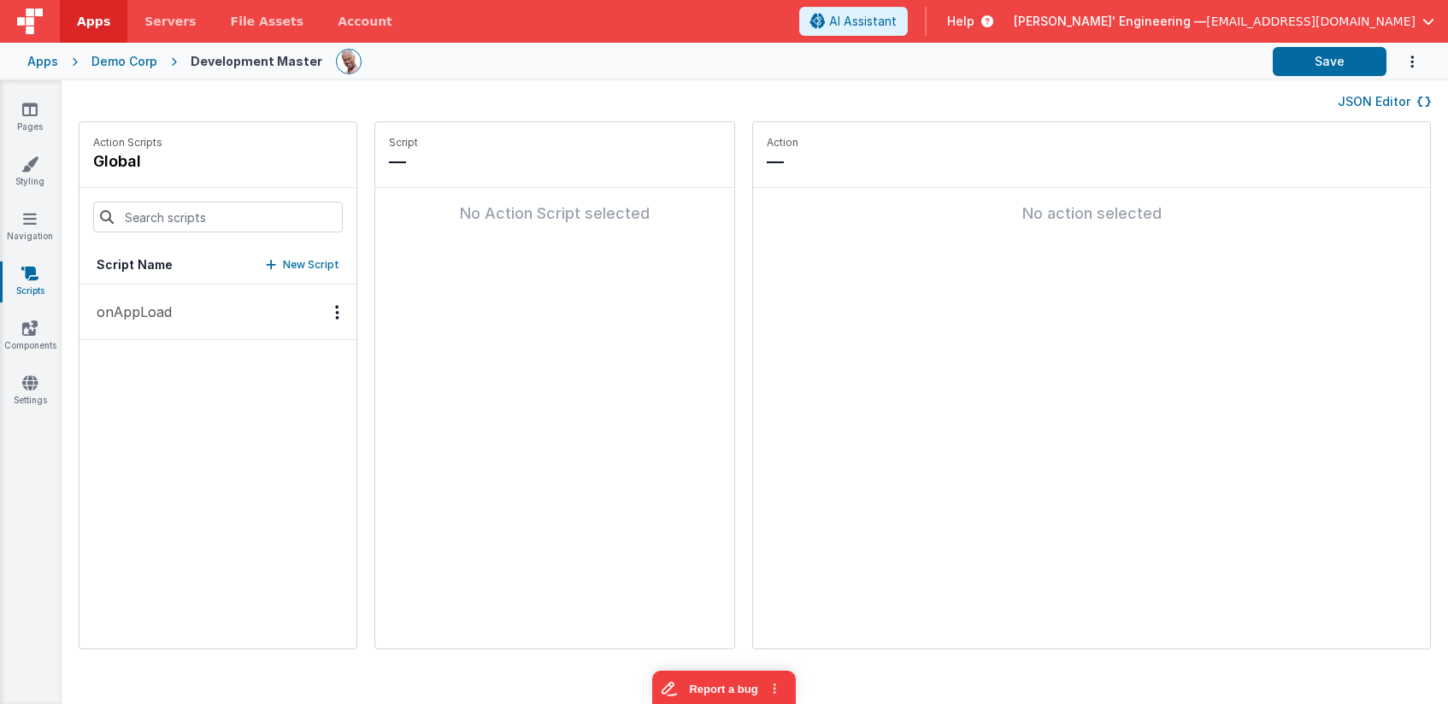
click at [157, 309] on p "onAppLoad" at bounding box center [128, 312] width 85 height 21
click at [24, 321] on icon at bounding box center [29, 328] width 15 height 17
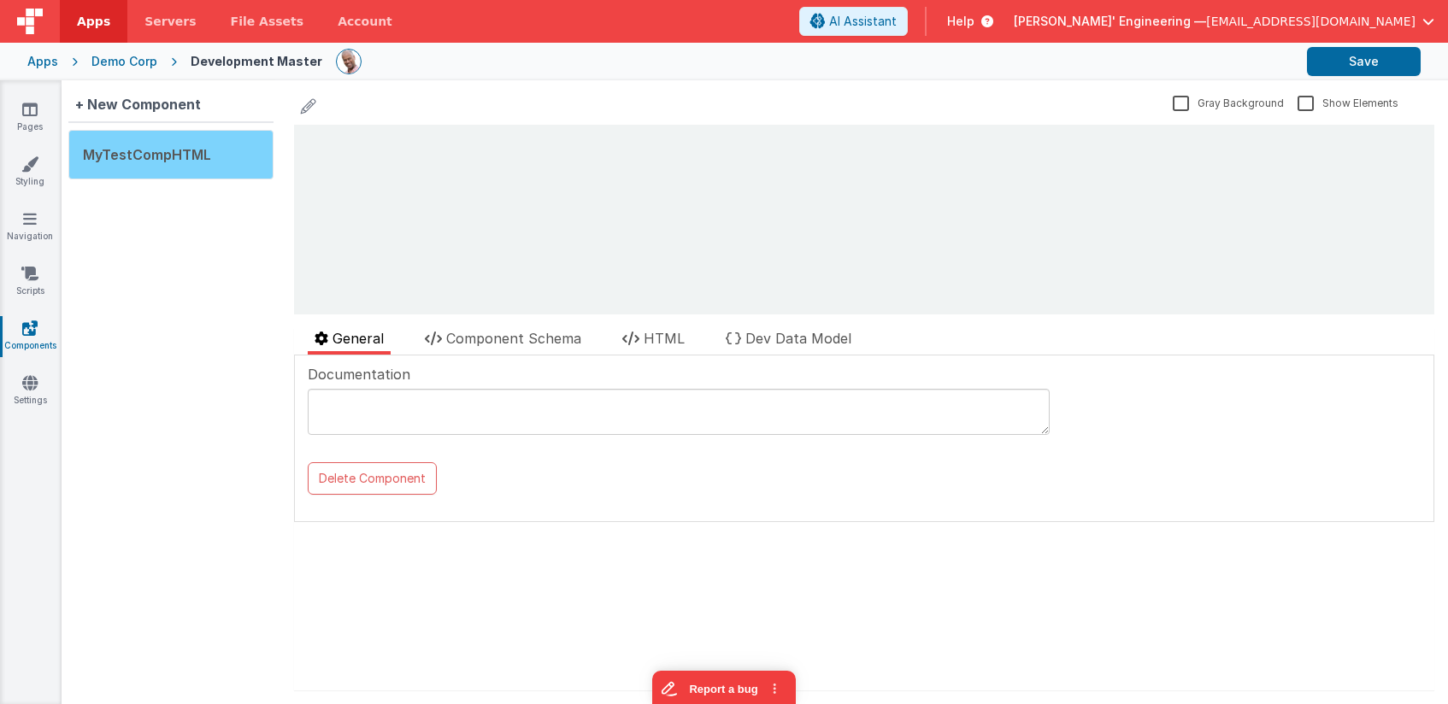
click at [146, 156] on span "MyTestCompHTML" at bounding box center [147, 154] width 128 height 17
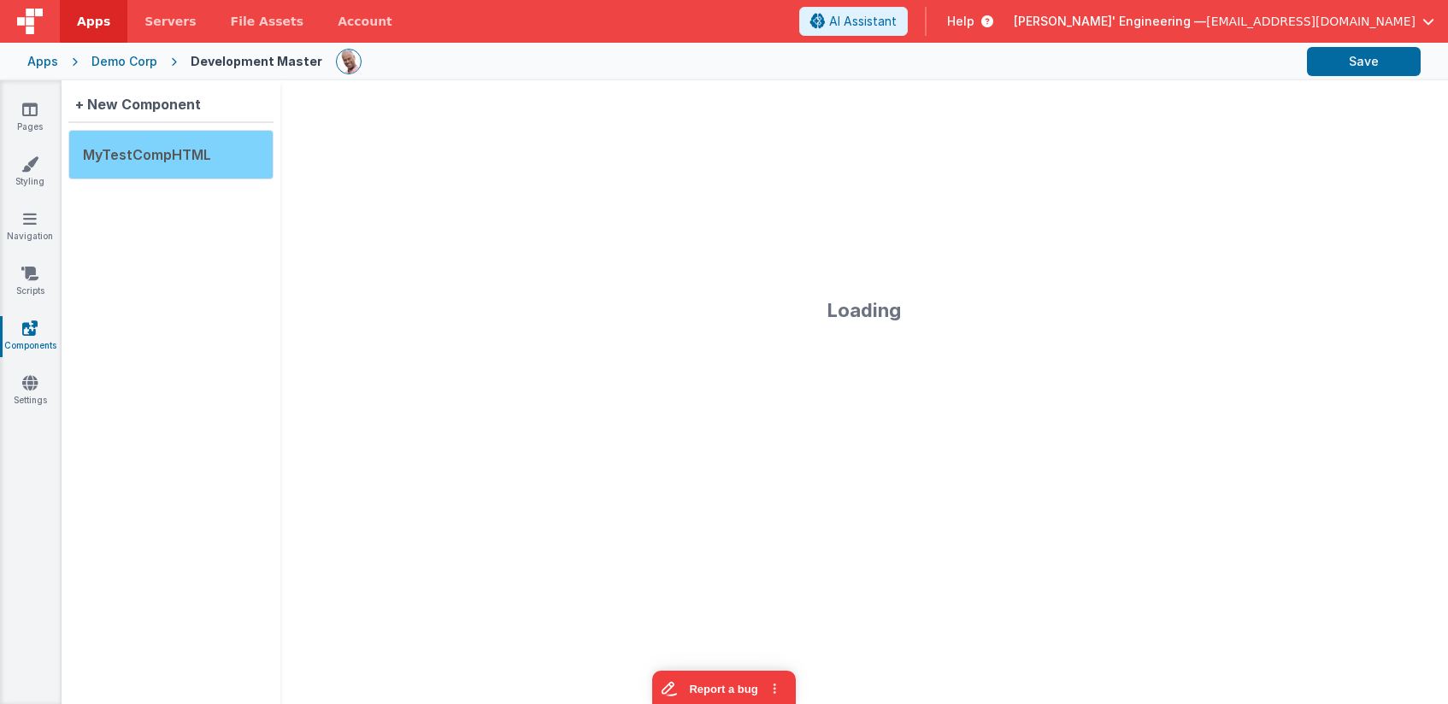
click at [222, 179] on div "MyTestCompHTML" at bounding box center [170, 158] width 205 height 56
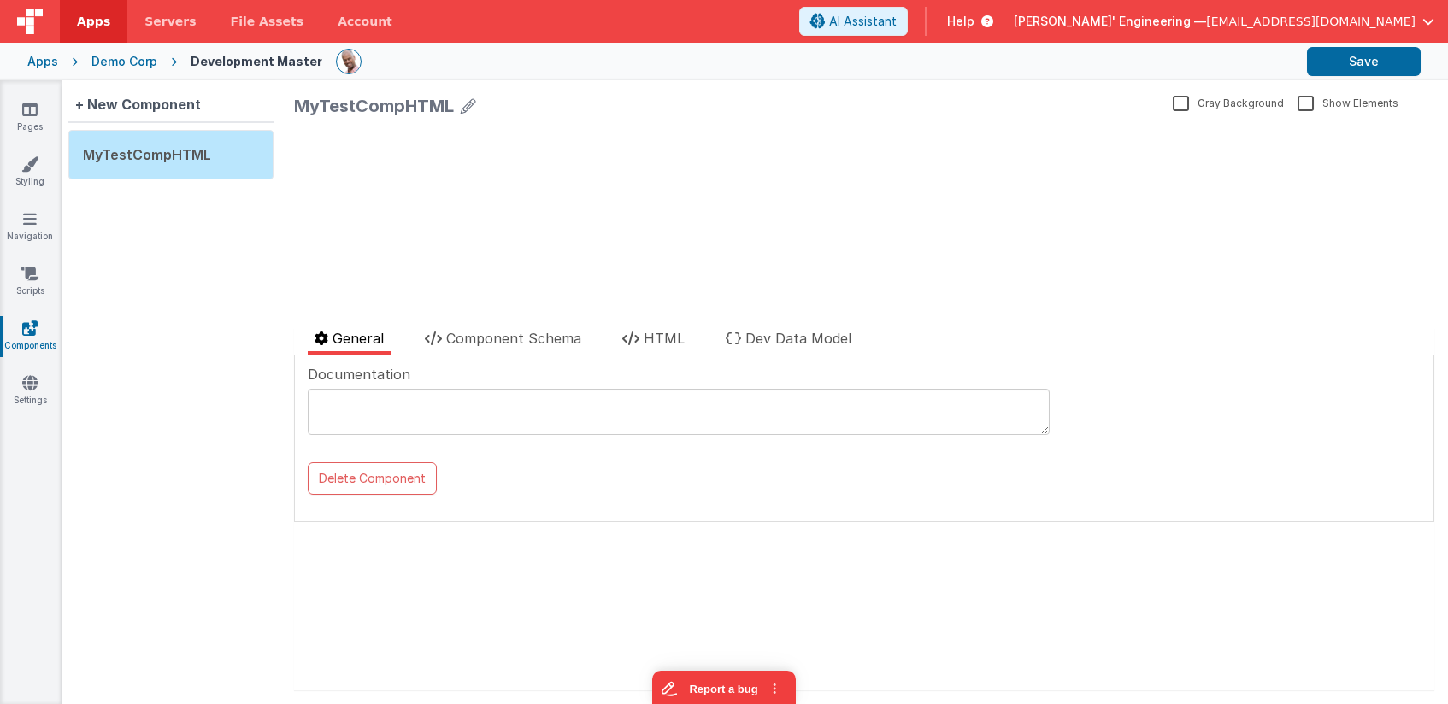
click at [725, 166] on div "update page model (See schema to hide after dev) { "component": { "comp": { "fi…" at bounding box center [864, 220] width 1140 height 190
click at [33, 329] on icon at bounding box center [29, 328] width 15 height 17
click at [747, 339] on li "Dev Data Model" at bounding box center [788, 341] width 139 height 26
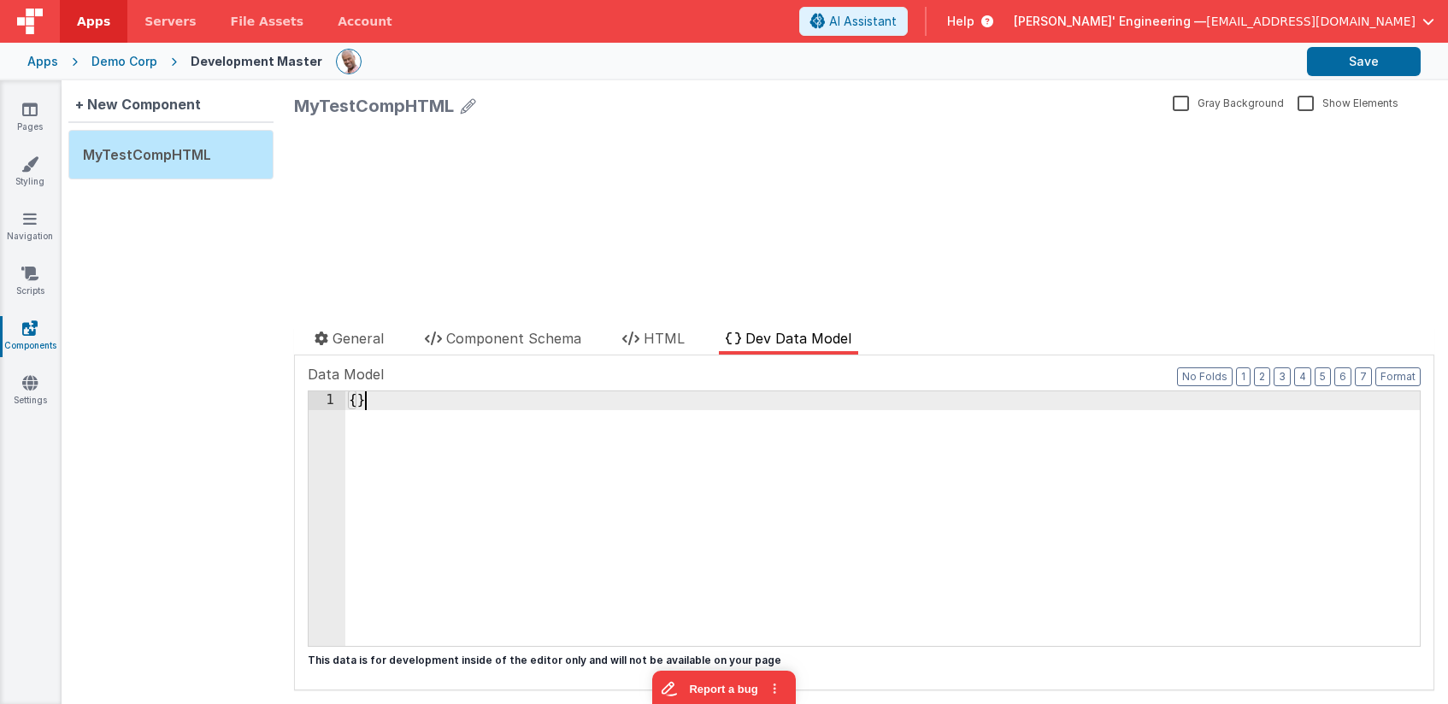
drag, startPoint x: 394, startPoint y: 424, endPoint x: 260, endPoint y: 365, distance: 146.6
click at [260, 365] on div "+ New Component MyTestCompHTML MyTestCompHTML Gray Background Show Elements Gen…" at bounding box center [755, 392] width 1386 height 624
click at [667, 338] on span "HTML" at bounding box center [664, 338] width 41 height 17
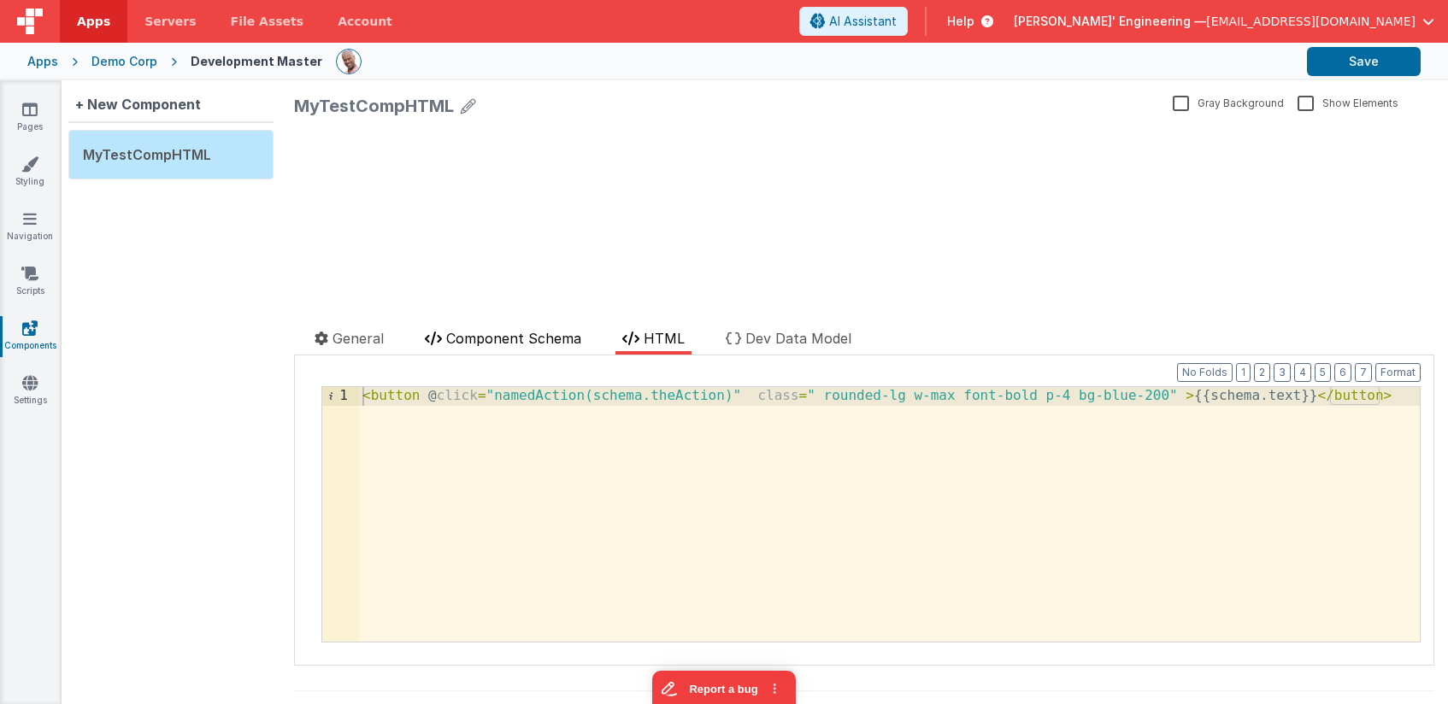
click at [494, 343] on span "Component Schema" at bounding box center [513, 338] width 135 height 17
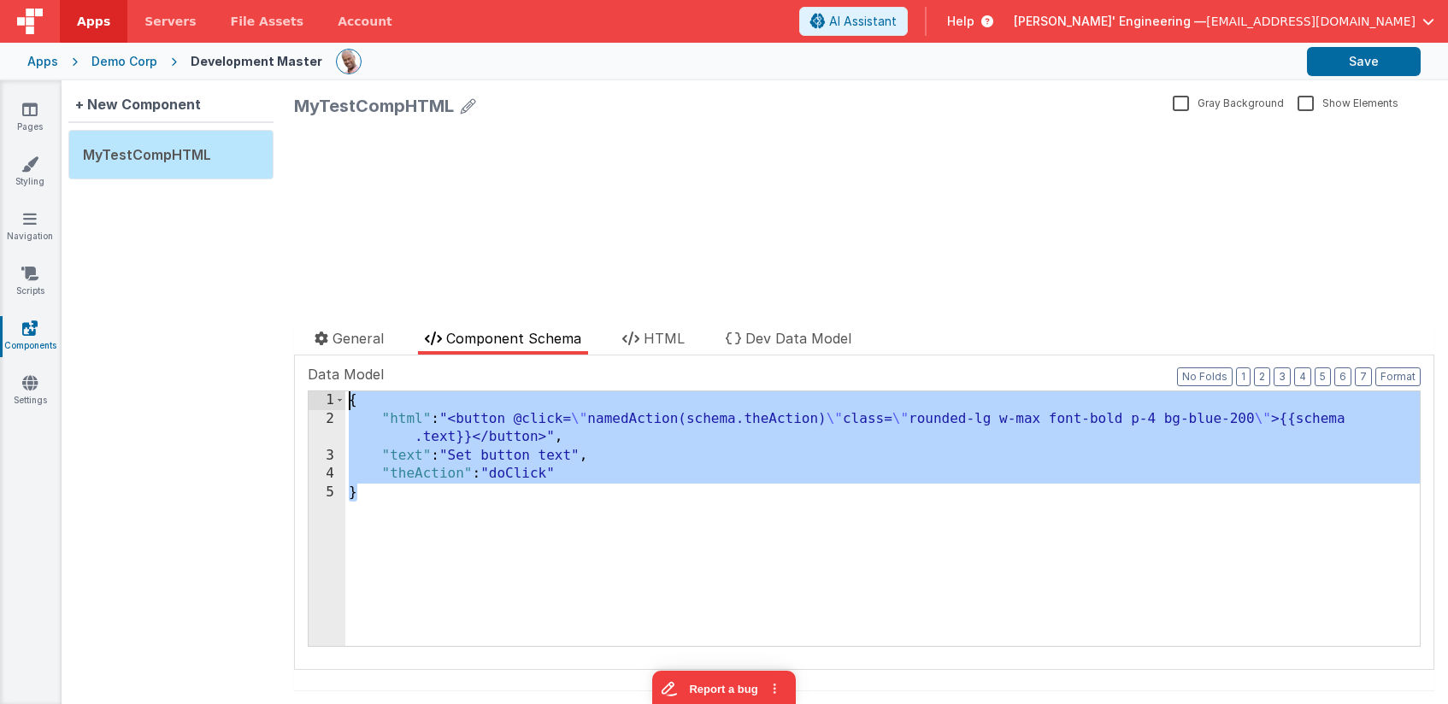
drag, startPoint x: 345, startPoint y: 403, endPoint x: 264, endPoint y: 293, distance: 136.2
click at [264, 293] on div "+ New Component MyTestCompHTML MyTestCompHTML Gray Background Show Elements Gen…" at bounding box center [755, 392] width 1386 height 624
click at [408, 391] on div "{ "html" : "<button @click= \" namedAction(schema.theAction) \" class= \" round…" at bounding box center [882, 536] width 1074 height 291
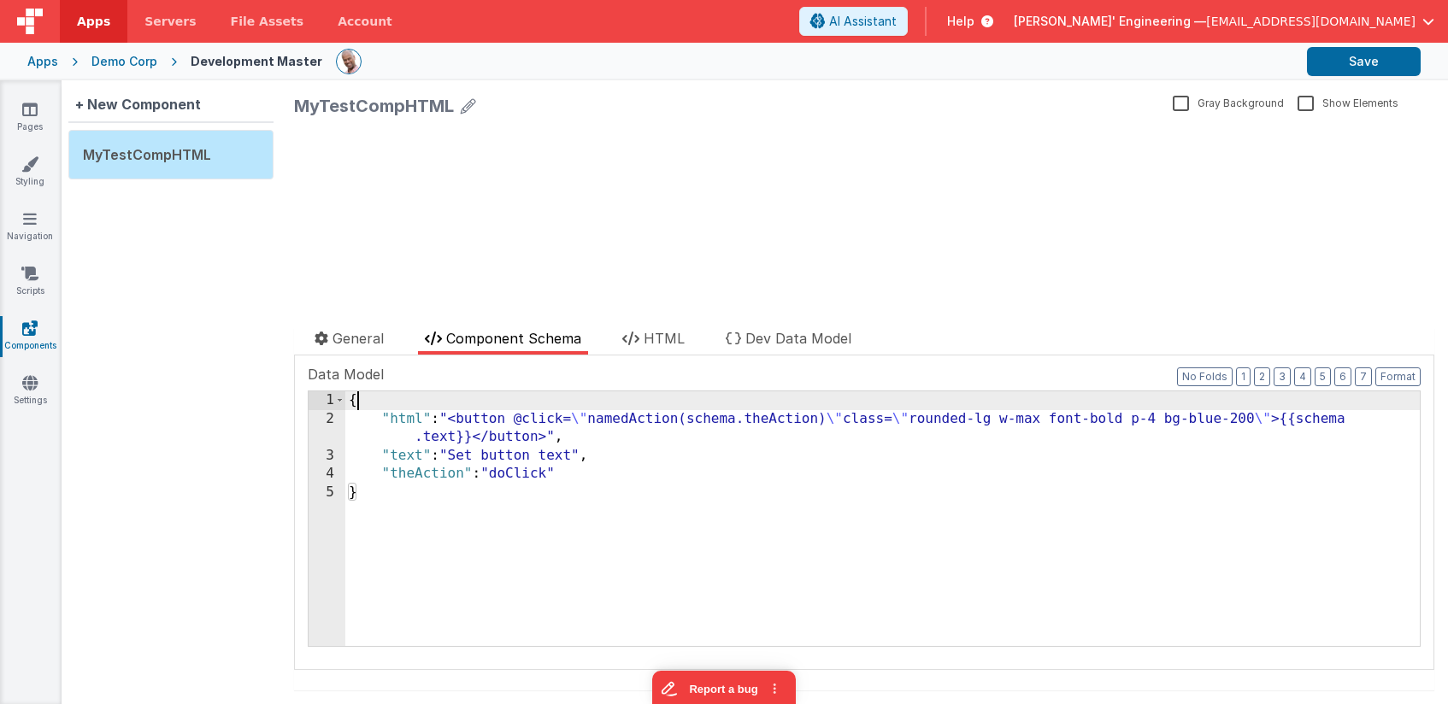
click at [1094, 191] on div "update page model (See schema to hide after dev) { "component": { "comp": { "fi…" at bounding box center [864, 220] width 1140 height 190
click at [1131, 61] on div at bounding box center [814, 61] width 957 height 29
click at [53, 60] on div "Apps" at bounding box center [42, 61] width 31 height 17
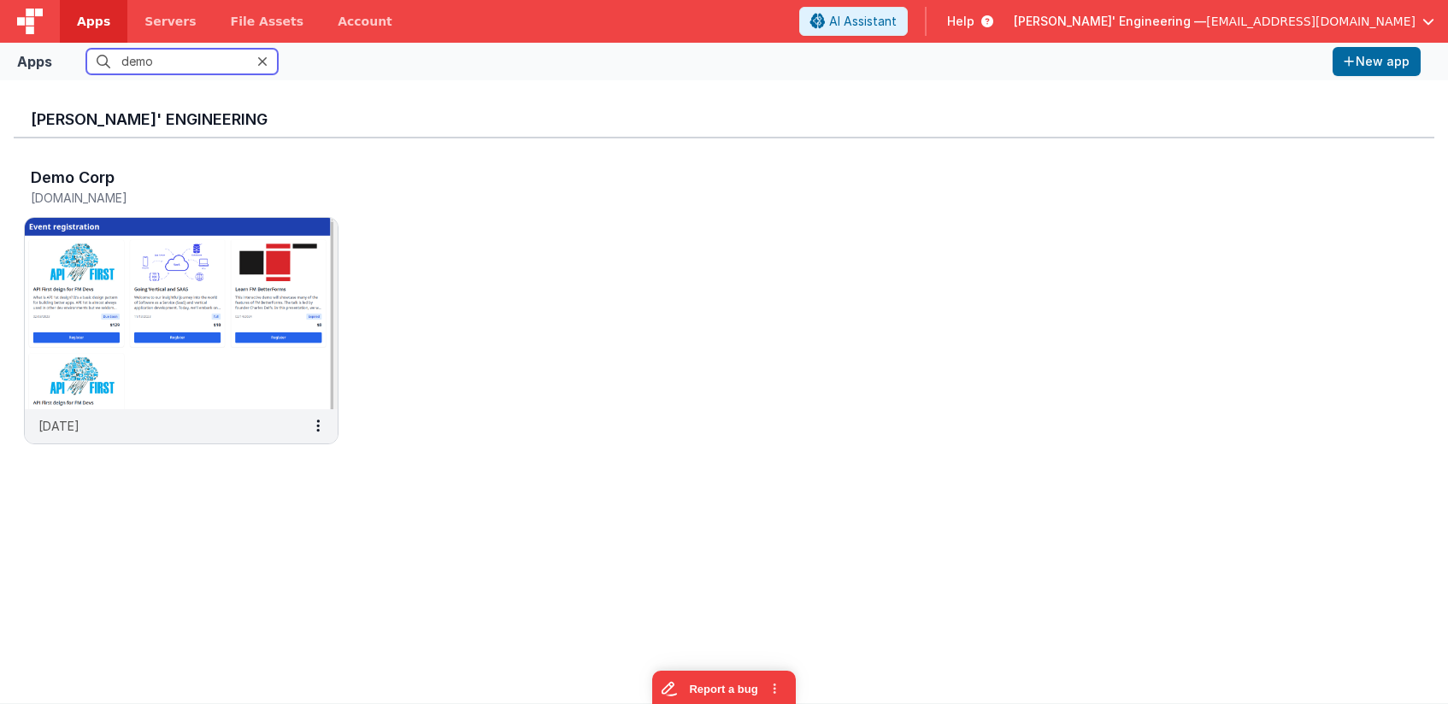
drag, startPoint x: 182, startPoint y: 61, endPoint x: 109, endPoint y: 57, distance: 72.7
click at [109, 57] on input "demo" at bounding box center [181, 62] width 191 height 26
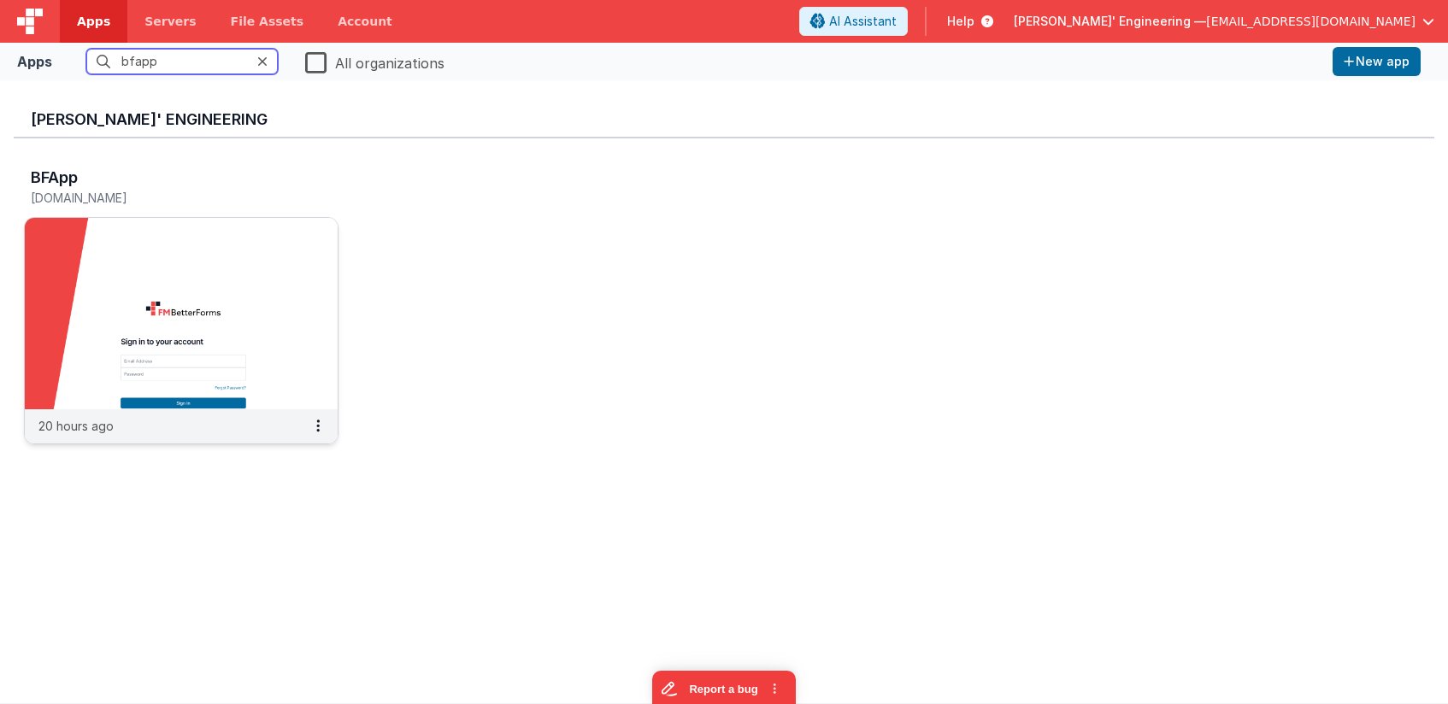
type input "bfapp"
click at [281, 296] on img at bounding box center [181, 313] width 313 height 191
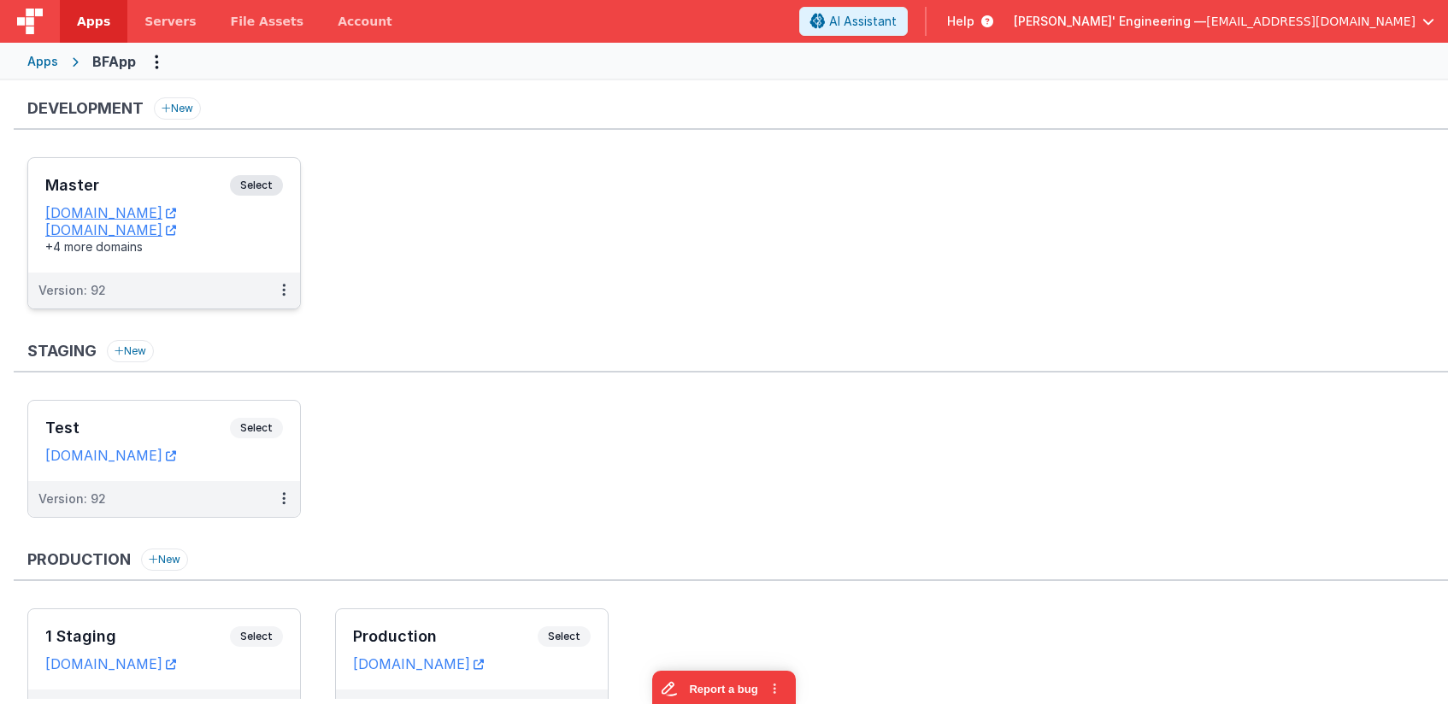
click at [260, 172] on div "Master Select URLs [DOMAIN_NAME] [DOMAIN_NAME] +4 more domains" at bounding box center [164, 215] width 272 height 115
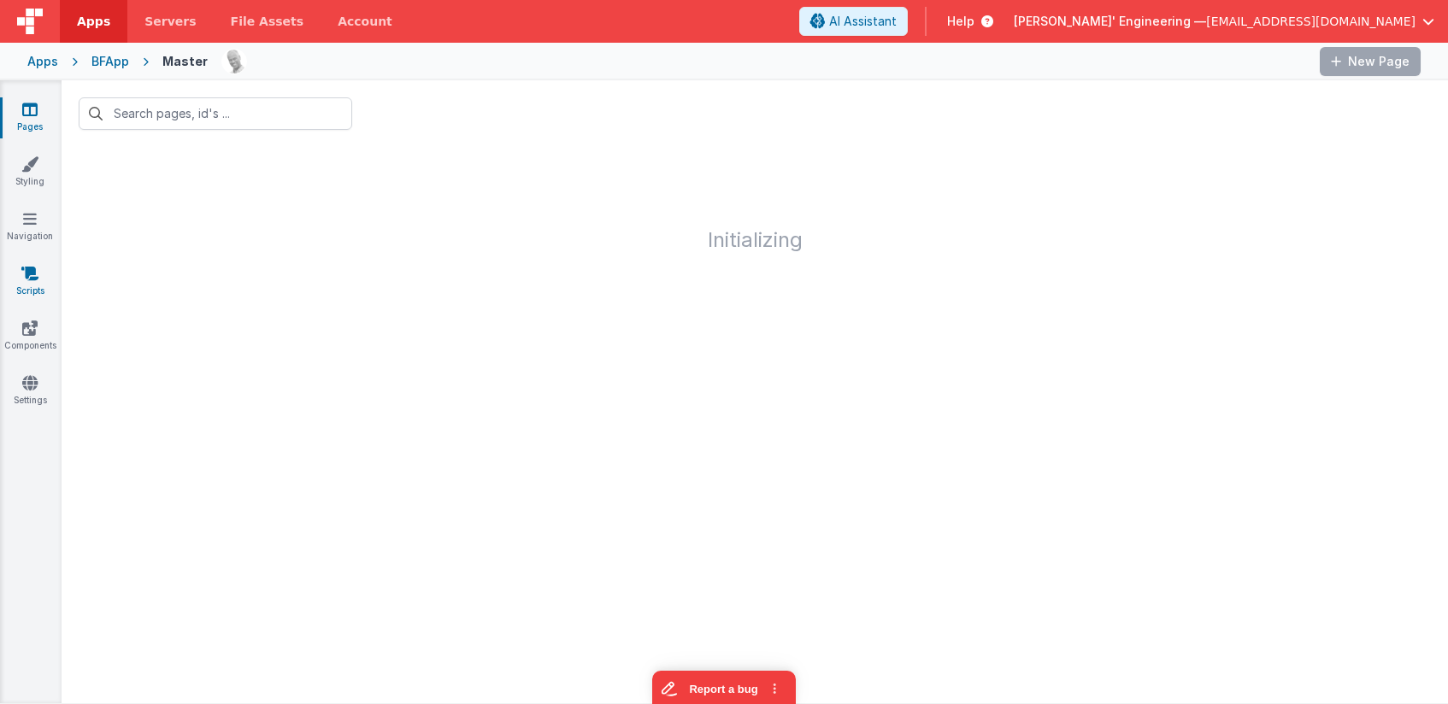
click at [29, 271] on icon at bounding box center [29, 273] width 17 height 17
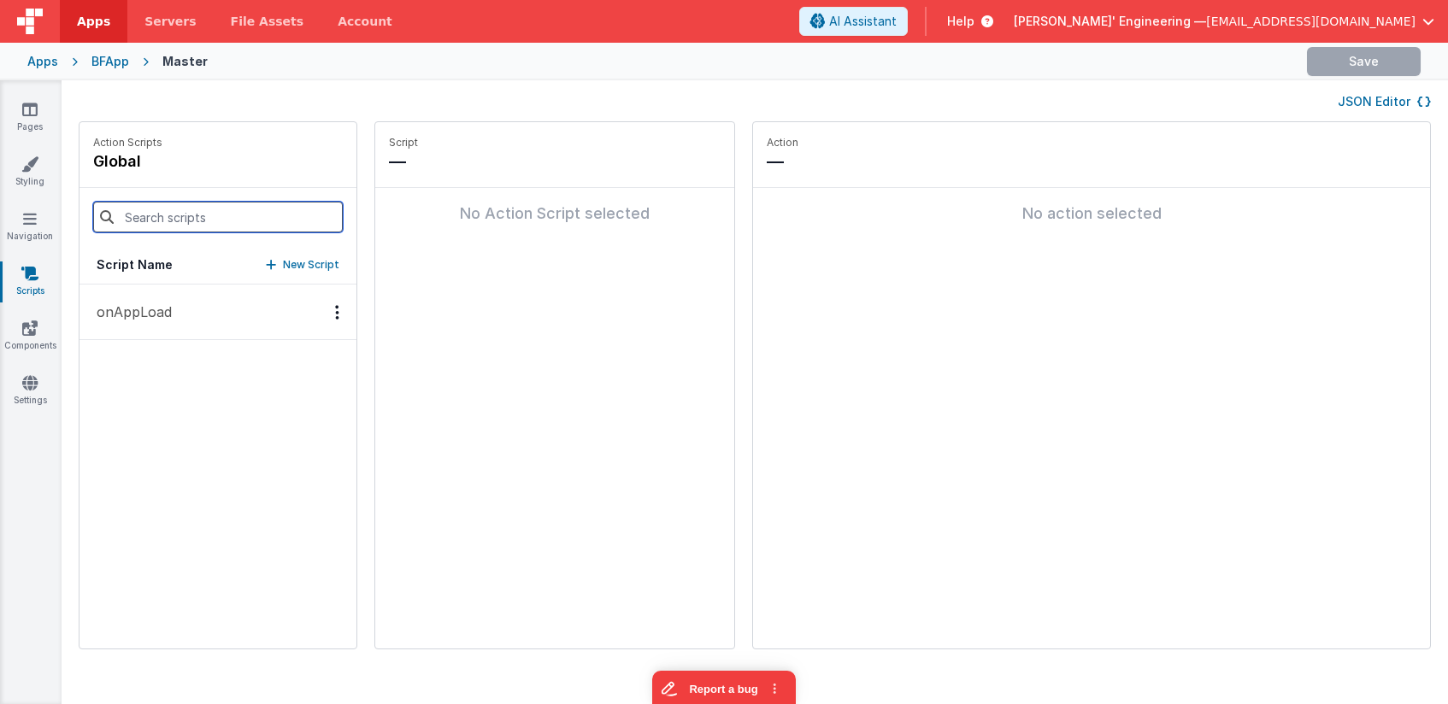
click at [173, 216] on input at bounding box center [218, 217] width 250 height 31
type input "stop"
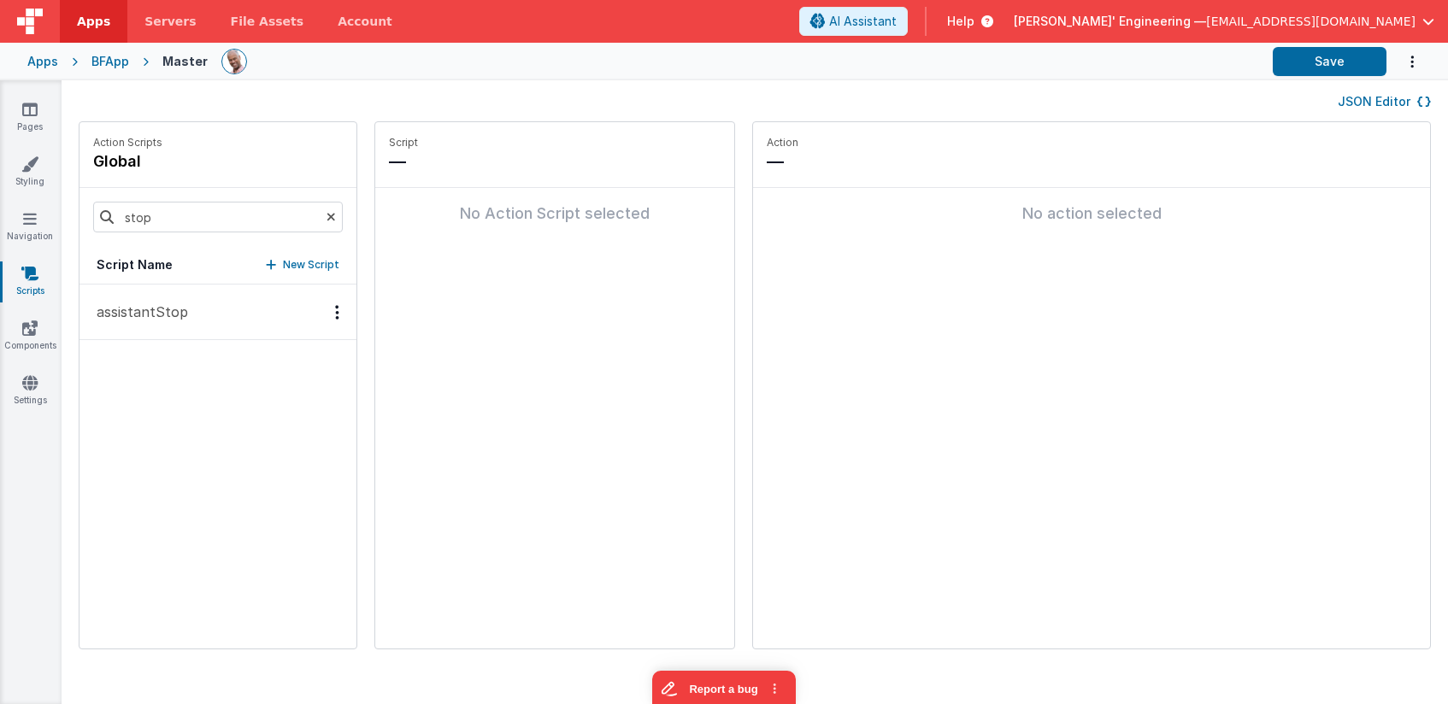
click at [168, 294] on button "assistantStop" at bounding box center [217, 313] width 277 height 56
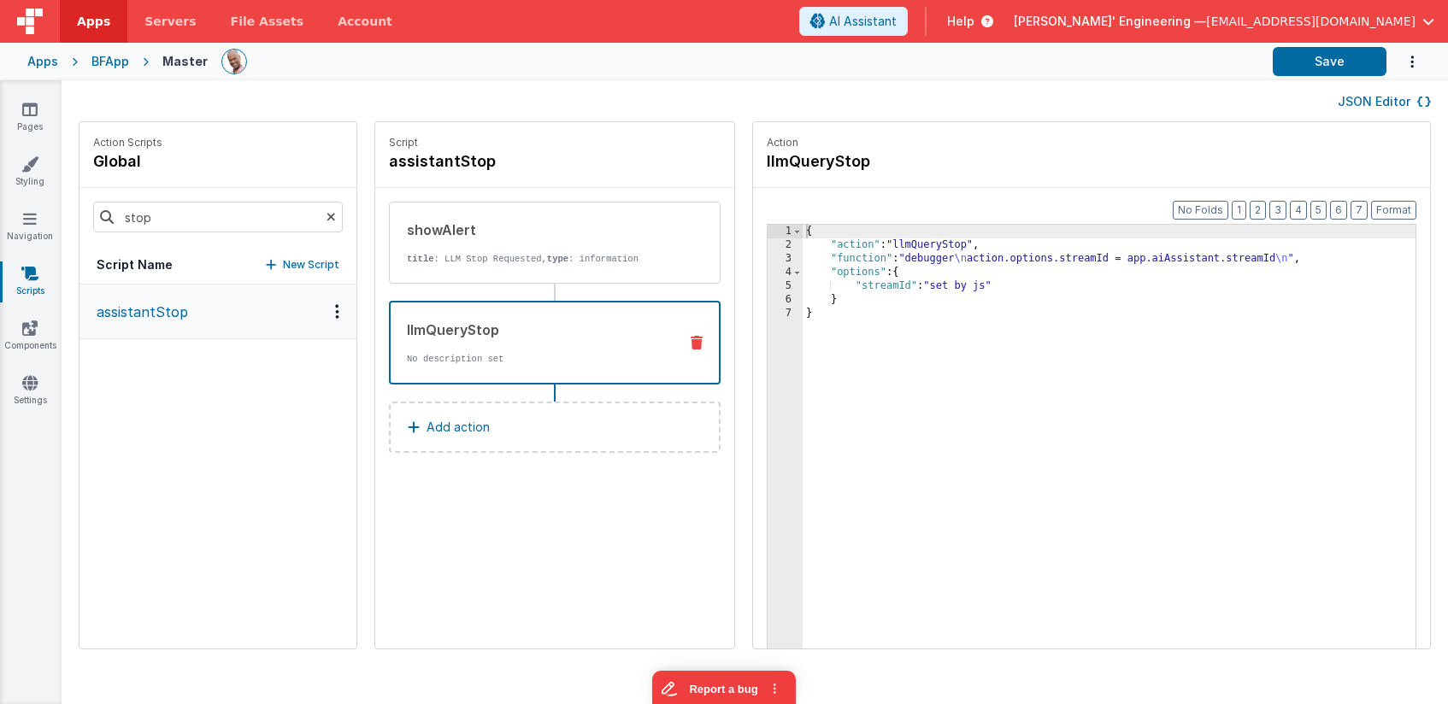
click at [417, 343] on div "llmQueryStop No description set" at bounding box center [527, 343] width 273 height 46
click at [850, 254] on div "{ "action" : "llmQueryStop" , "function" : "debugger \n action.options.streamId…" at bounding box center [1133, 477] width 663 height 504
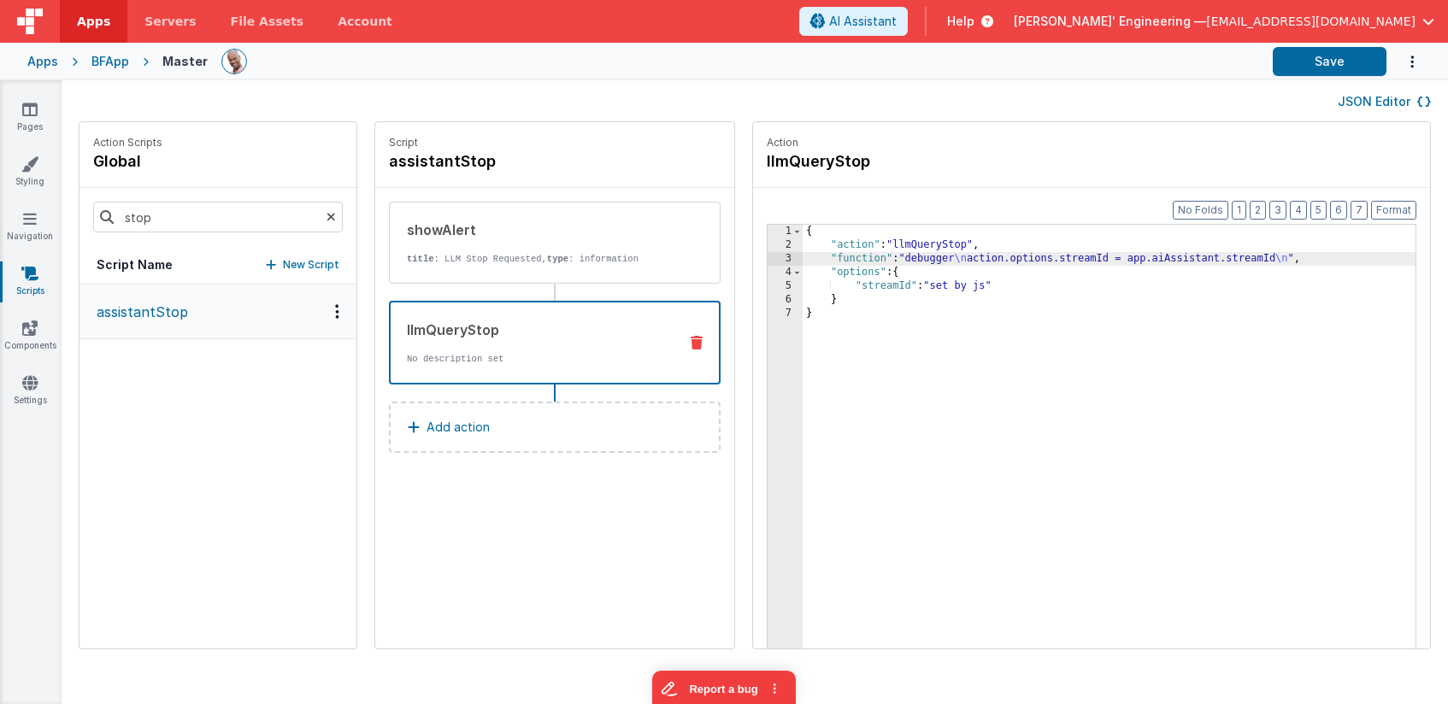
click at [767, 254] on div "3" at bounding box center [784, 259] width 35 height 14
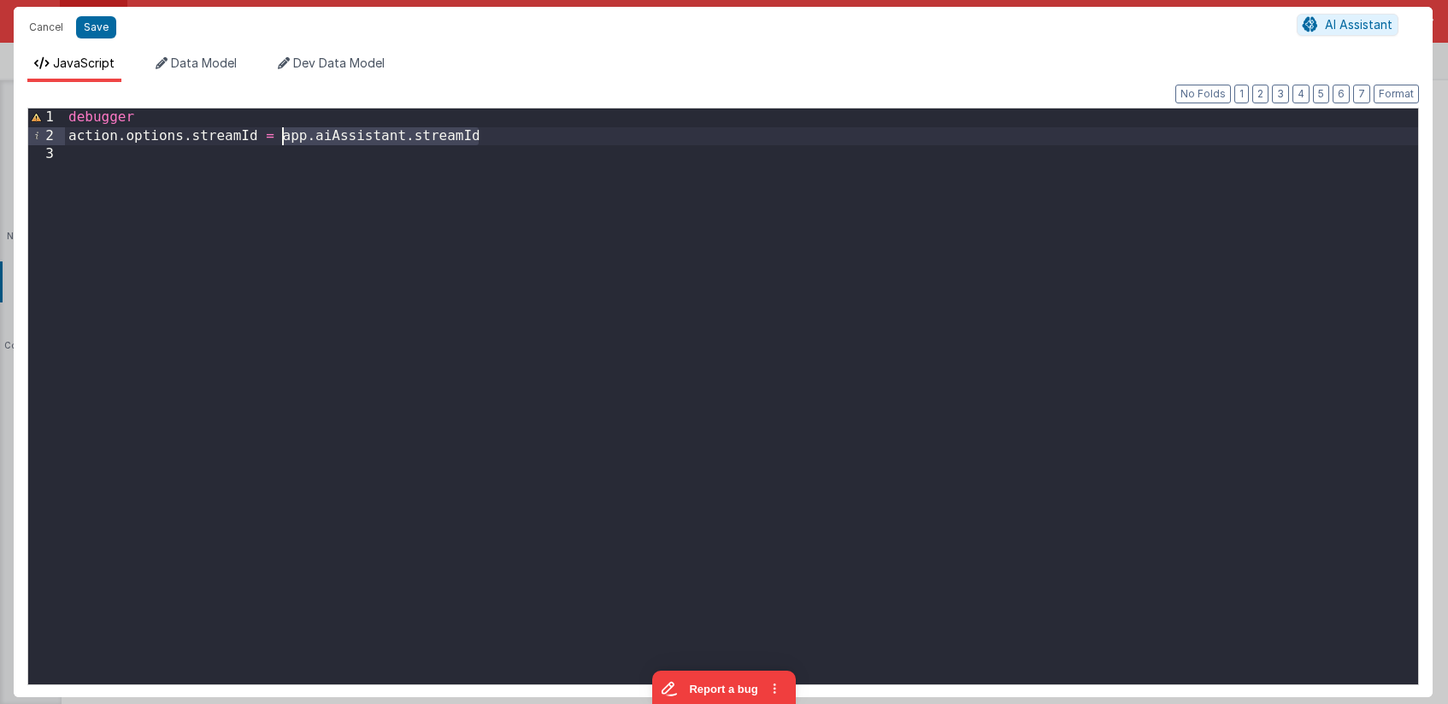
drag, startPoint x: 494, startPoint y: 132, endPoint x: 204, endPoint y: 97, distance: 291.8
click at [284, 138] on div "debugger action . options . streamId = app . aiAssistant . streamId" at bounding box center [741, 423] width 1353 height 628
drag, startPoint x: 50, startPoint y: 31, endPoint x: 608, endPoint y: 172, distance: 576.4
click at [50, 31] on button "Cancel" at bounding box center [46, 27] width 51 height 24
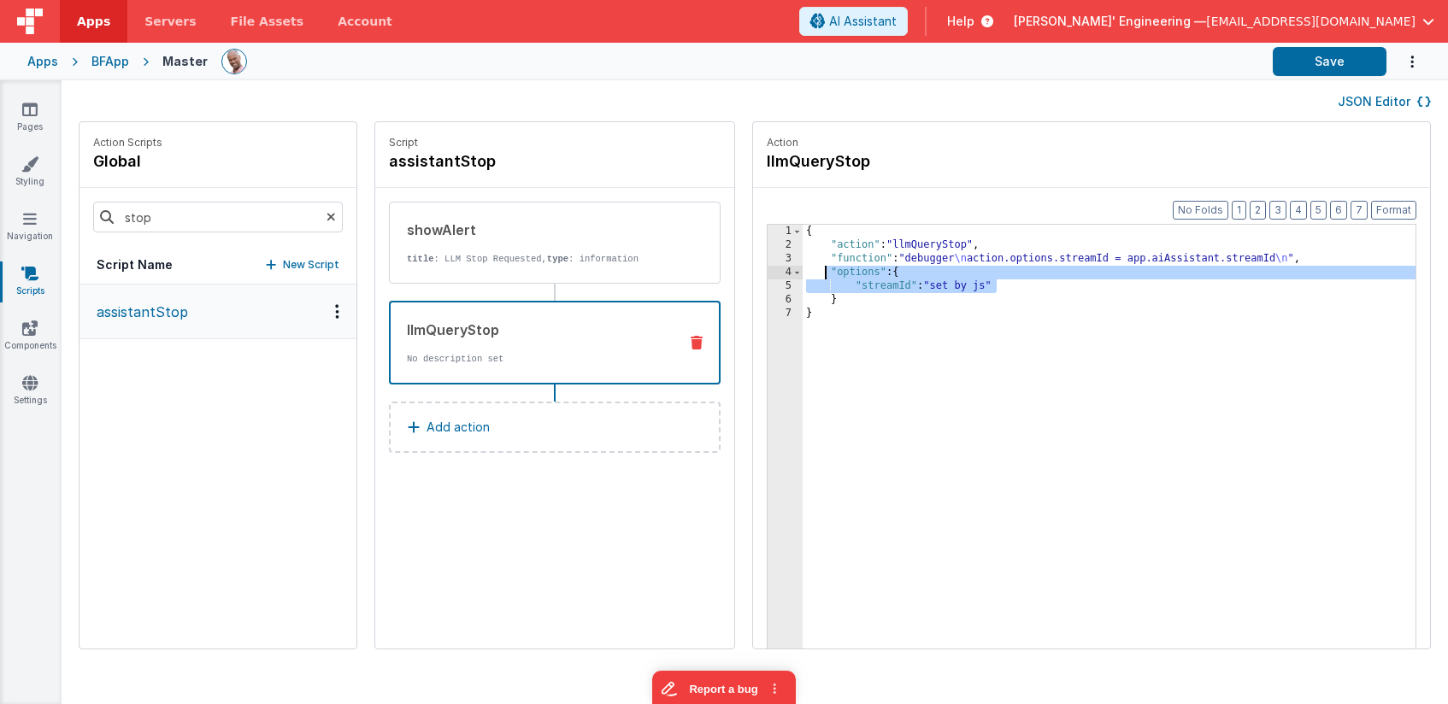
drag, startPoint x: 973, startPoint y: 282, endPoint x: 773, endPoint y: 282, distance: 199.1
click at [802, 278] on div "{ "action" : "llmQueryStop" , "function" : "debugger \n action.options.streamId…" at bounding box center [1133, 477] width 663 height 504
click at [802, 302] on div "{ "action" : "llmQueryStop" , "function" : "debugger \n action.options.streamId…" at bounding box center [1133, 477] width 663 height 504
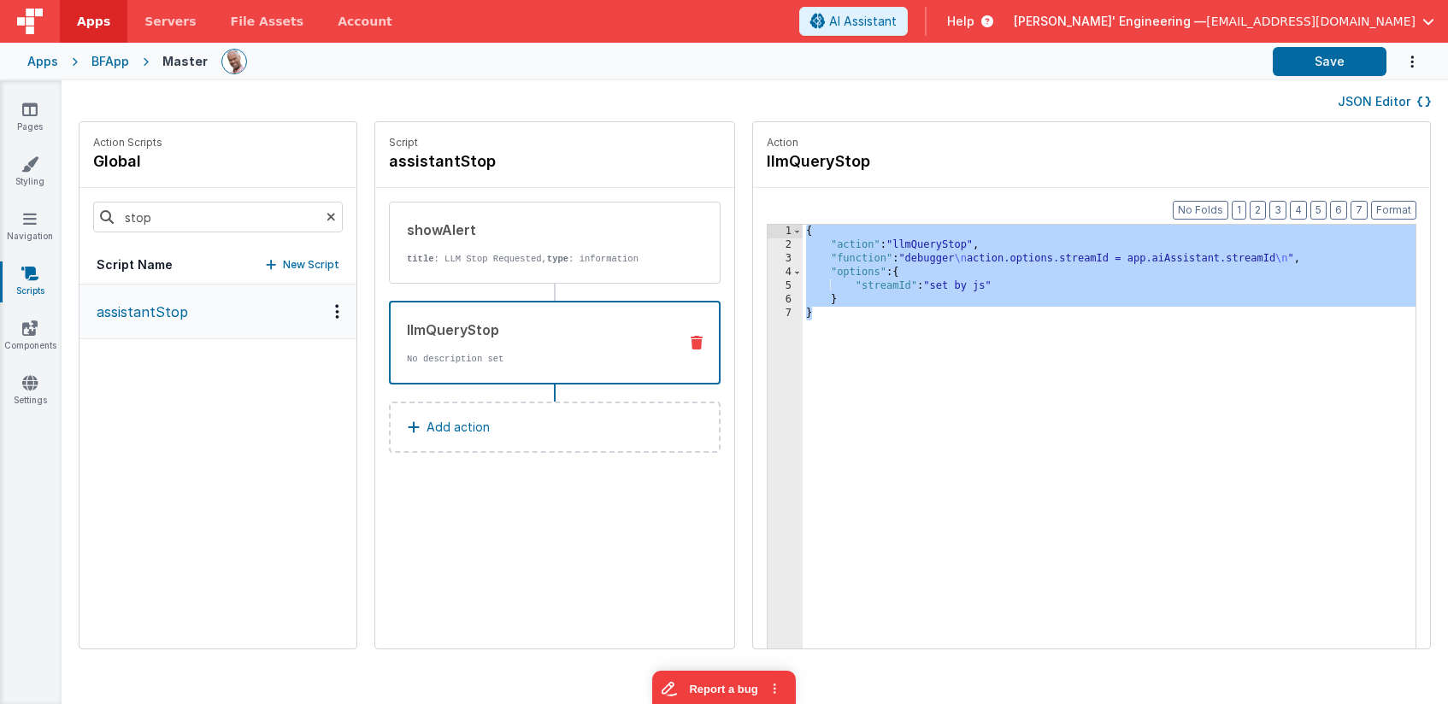
drag, startPoint x: 752, startPoint y: 263, endPoint x: 744, endPoint y: 223, distance: 40.9
click at [767, 224] on div "1 2 3 4 5 6 7 { "action" : "llmQueryStop" , "function" : "debugger \n action.op…" at bounding box center [1091, 463] width 649 height 479
